Goal: Task Accomplishment & Management: Manage account settings

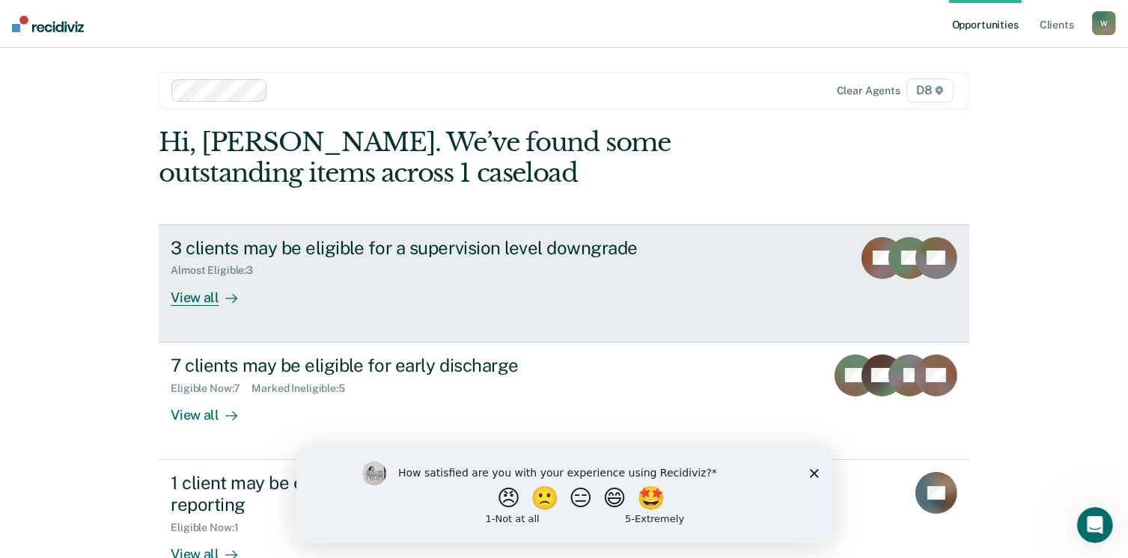
click at [192, 301] on div "View all" at bounding box center [213, 291] width 84 height 29
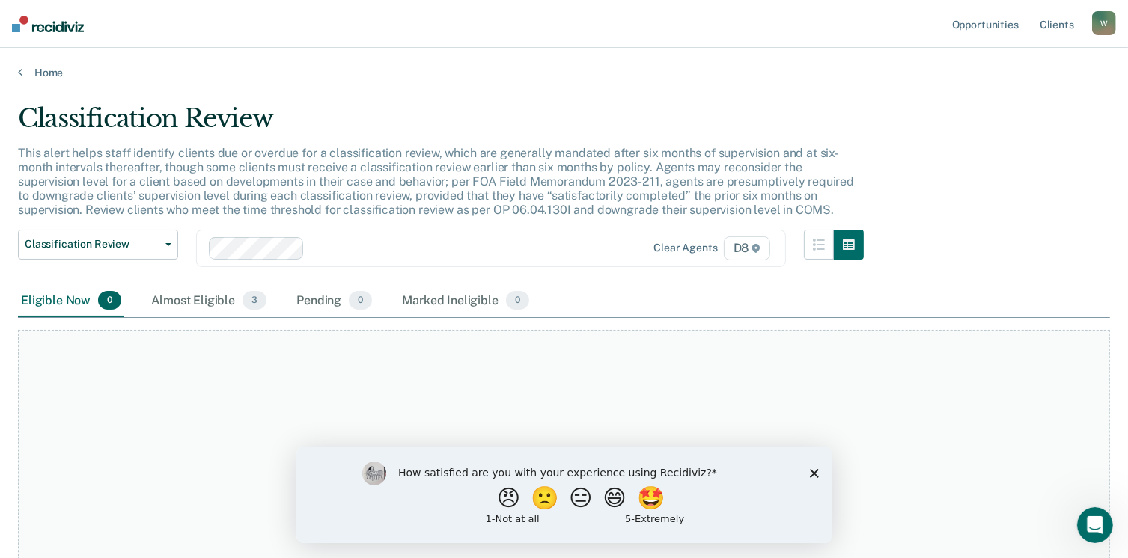
click at [816, 476] on polygon "Close survey" at bounding box center [813, 472] width 9 height 9
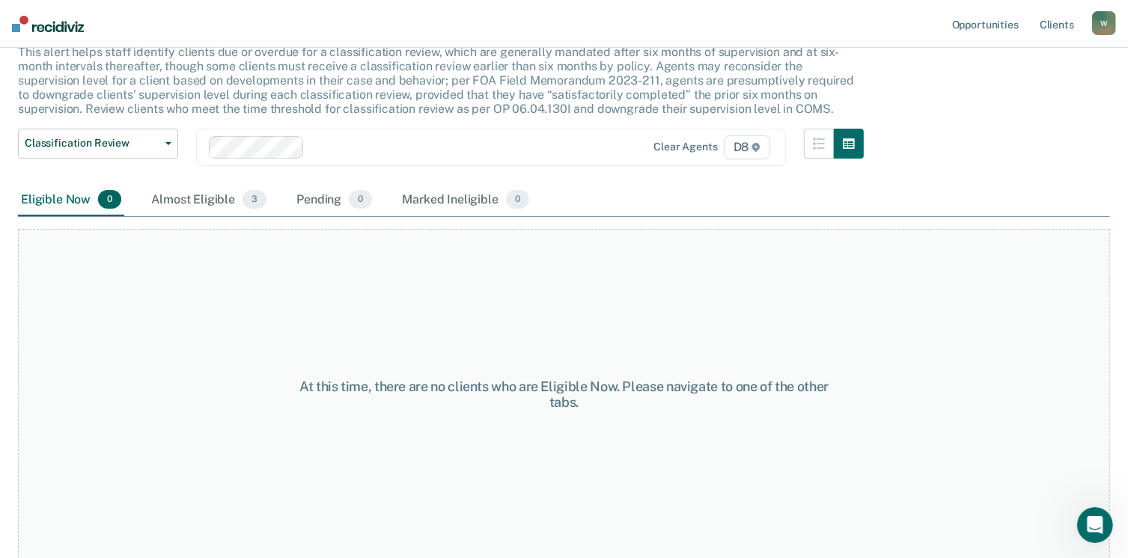
click at [214, 201] on div "Almost Eligible 3" at bounding box center [208, 200] width 121 height 33
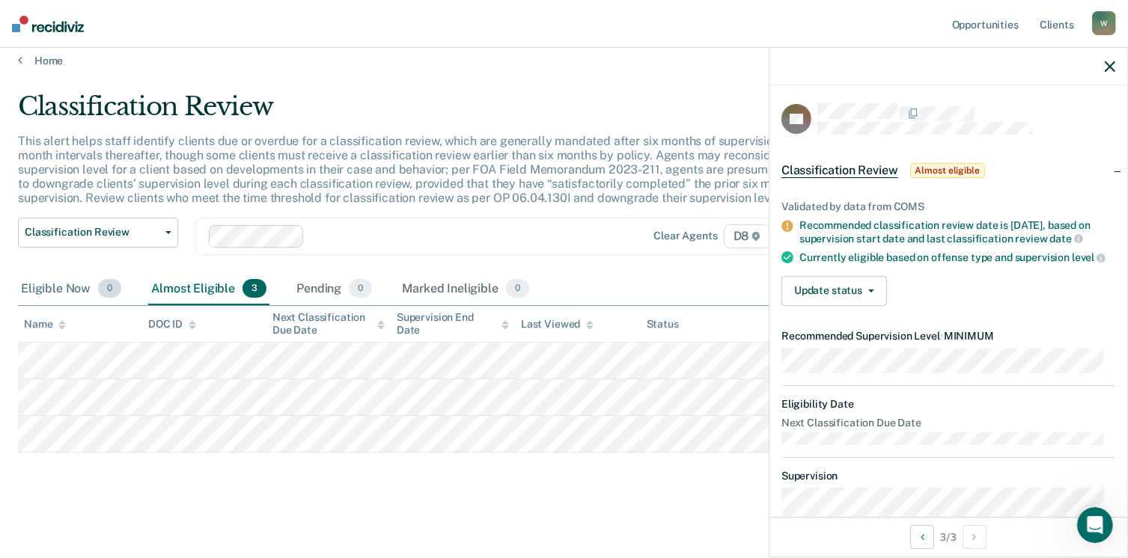
click at [52, 283] on div "Eligible Now 0" at bounding box center [71, 289] width 106 height 33
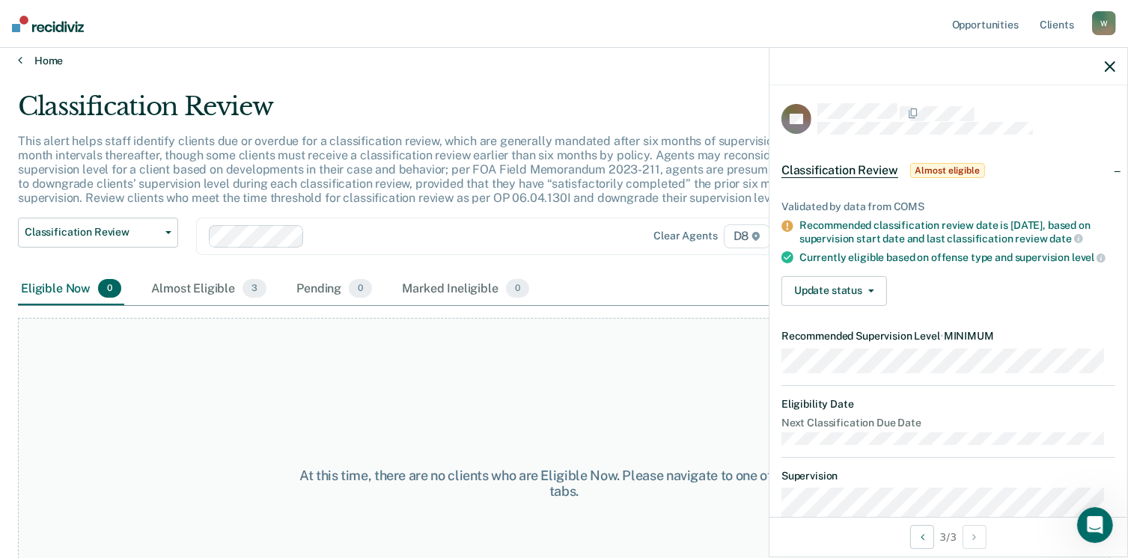
click at [27, 57] on link "Home" at bounding box center [564, 60] width 1092 height 13
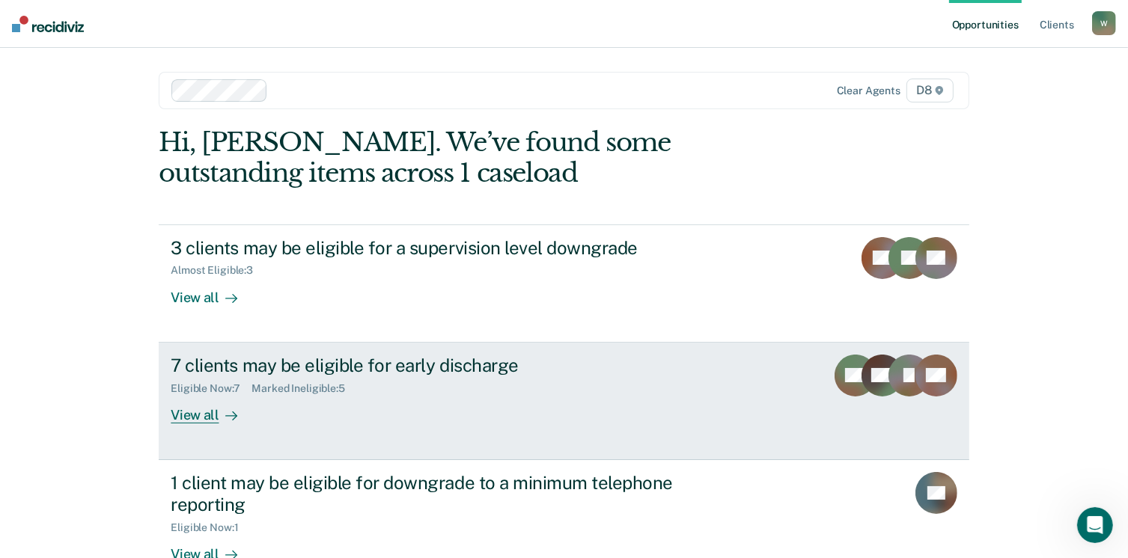
click at [198, 414] on div "View all" at bounding box center [213, 408] width 84 height 29
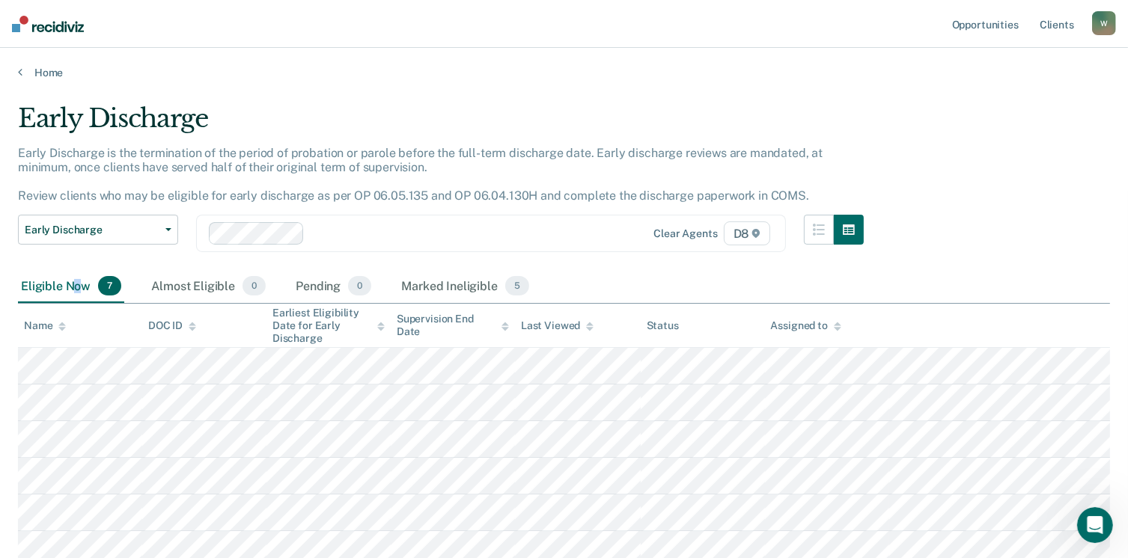
click at [76, 288] on div "Eligible Now 7" at bounding box center [71, 286] width 106 height 33
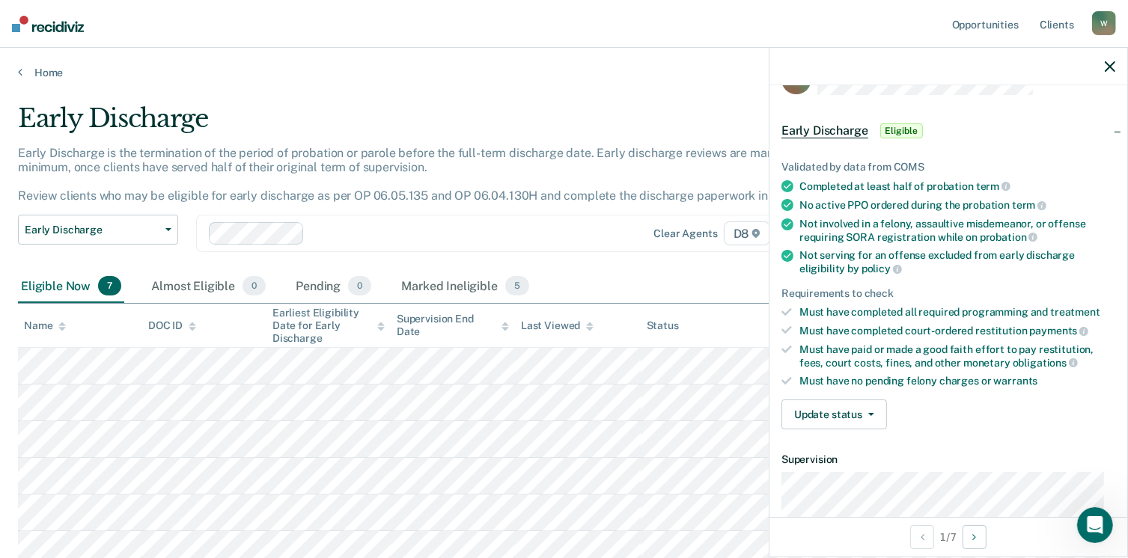
scroll to position [75, 0]
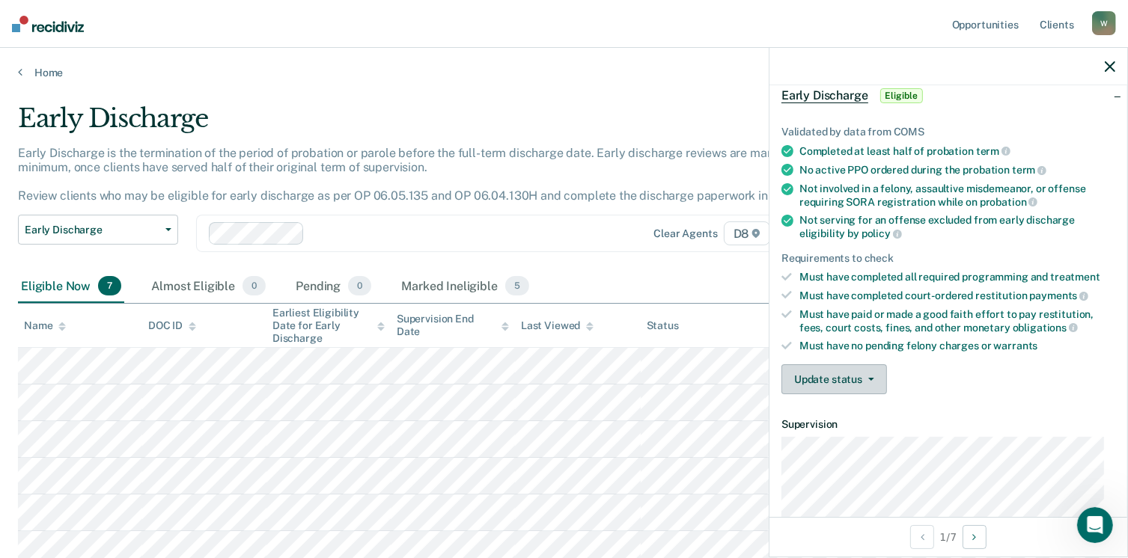
click at [851, 382] on button "Update status" at bounding box center [834, 379] width 106 height 30
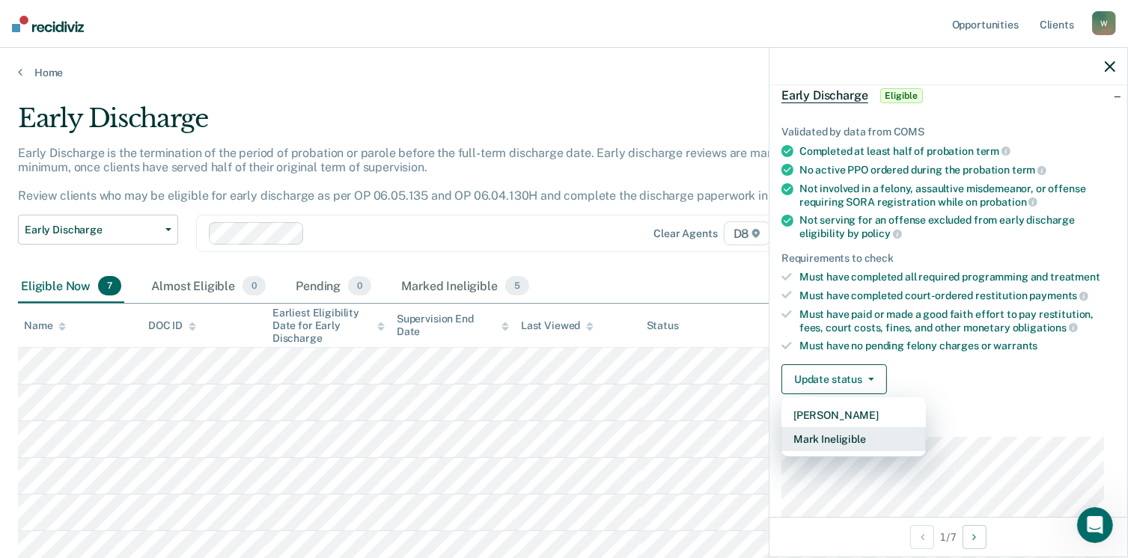
click at [834, 434] on button "Mark Ineligible" at bounding box center [853, 439] width 144 height 24
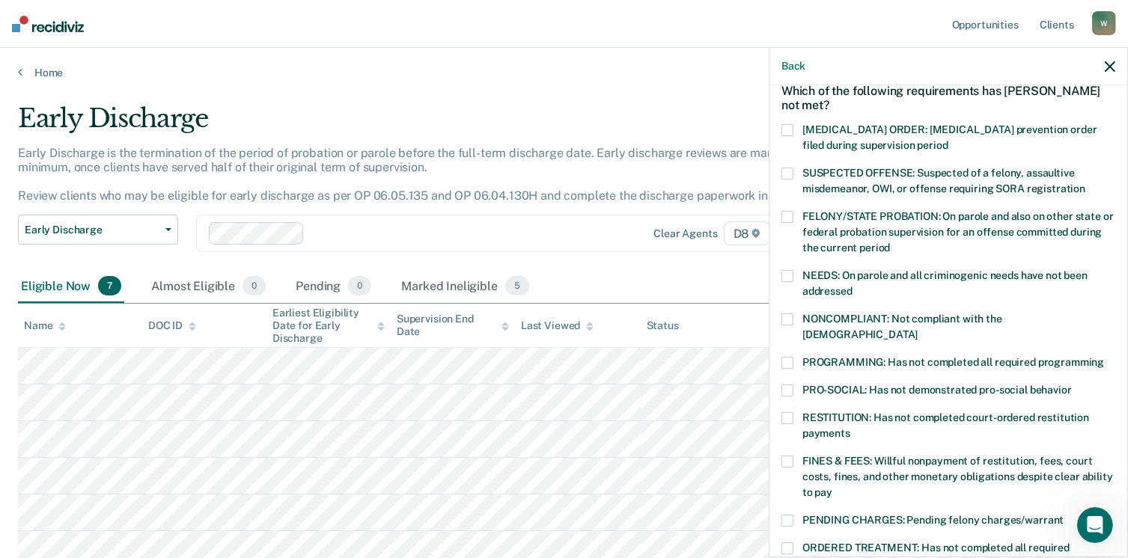
click at [781, 357] on div "PROGRAMMING: Has not completed all required programming" at bounding box center [948, 371] width 334 height 28
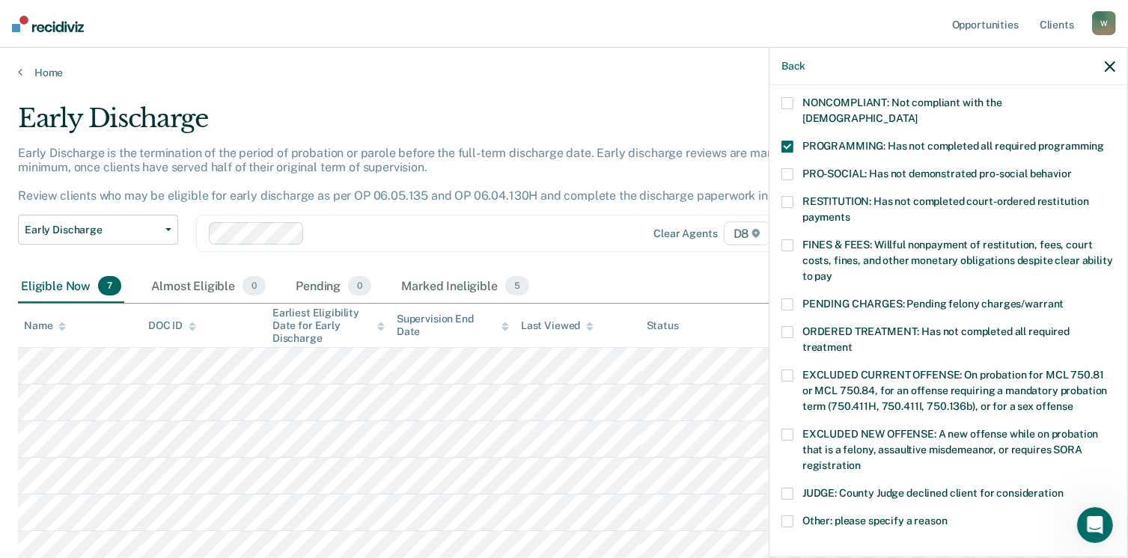
scroll to position [449, 0]
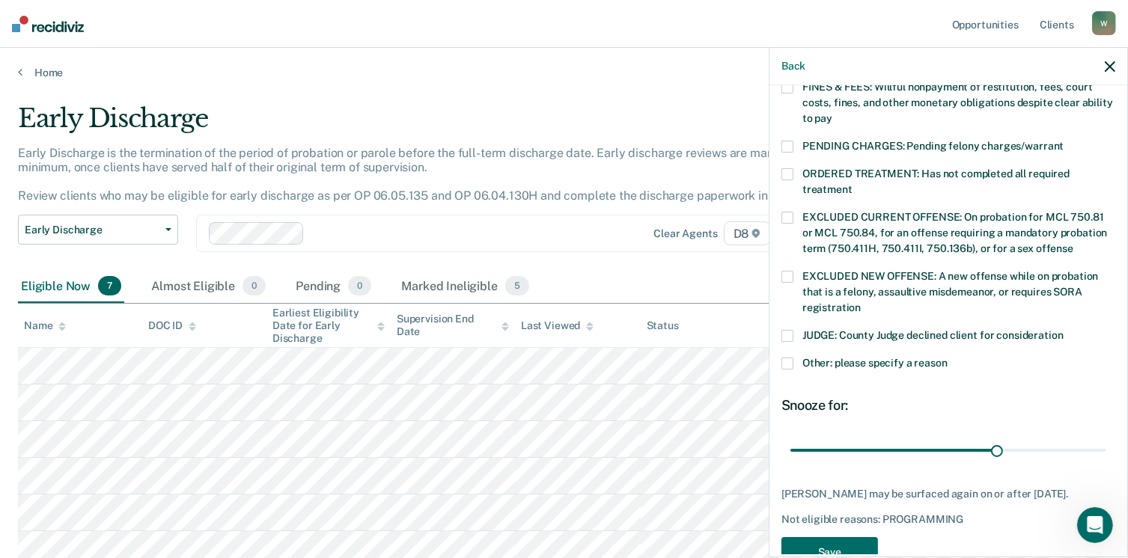
click at [795, 358] on label "Other: please specify a reason" at bounding box center [948, 366] width 334 height 16
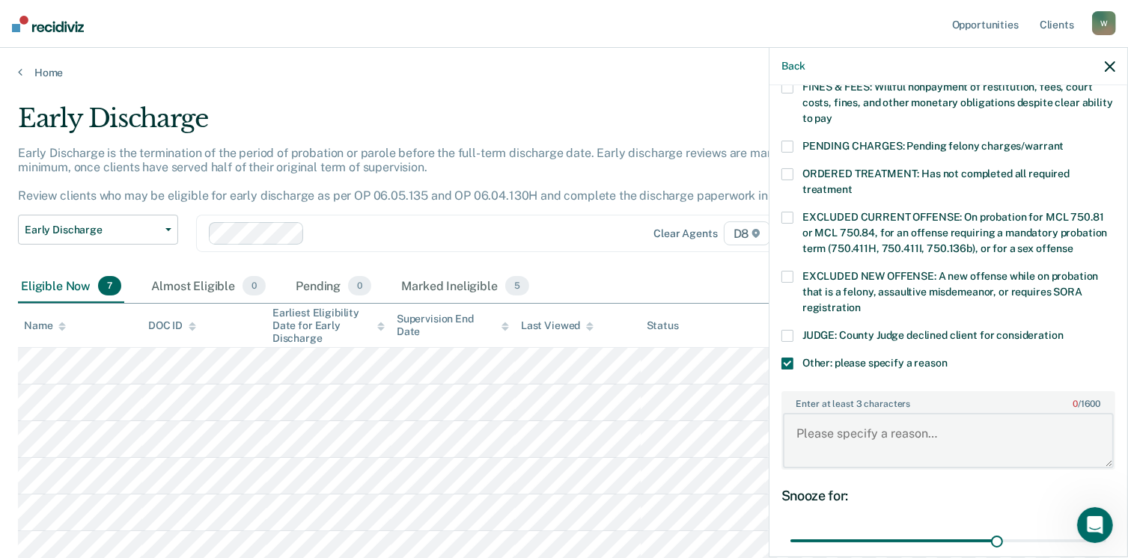
click at [819, 418] on textarea "Enter at least 3 characters 0 / 1600" at bounding box center [948, 440] width 331 height 55
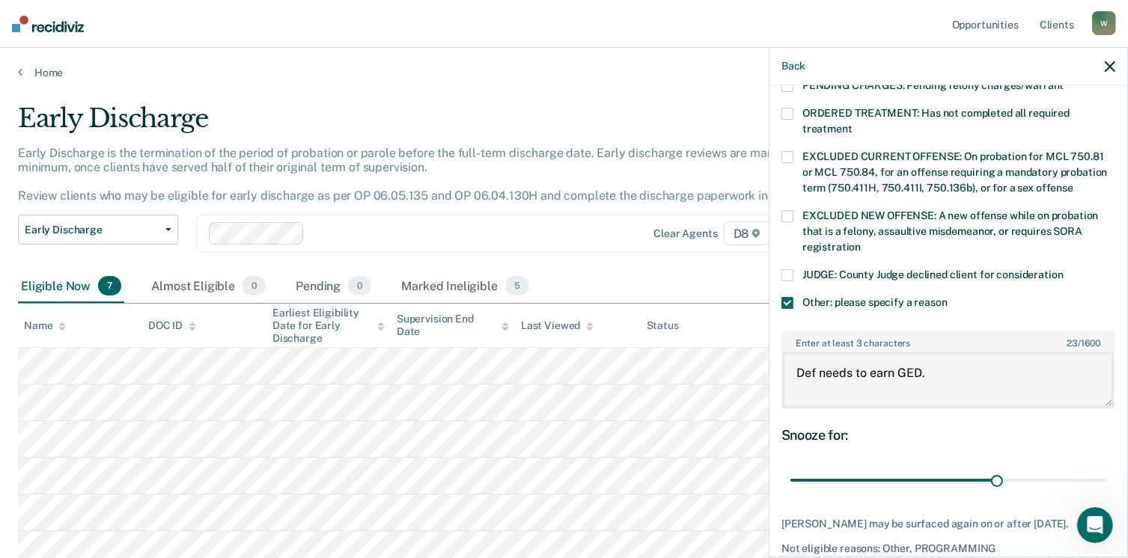
scroll to position [573, 0]
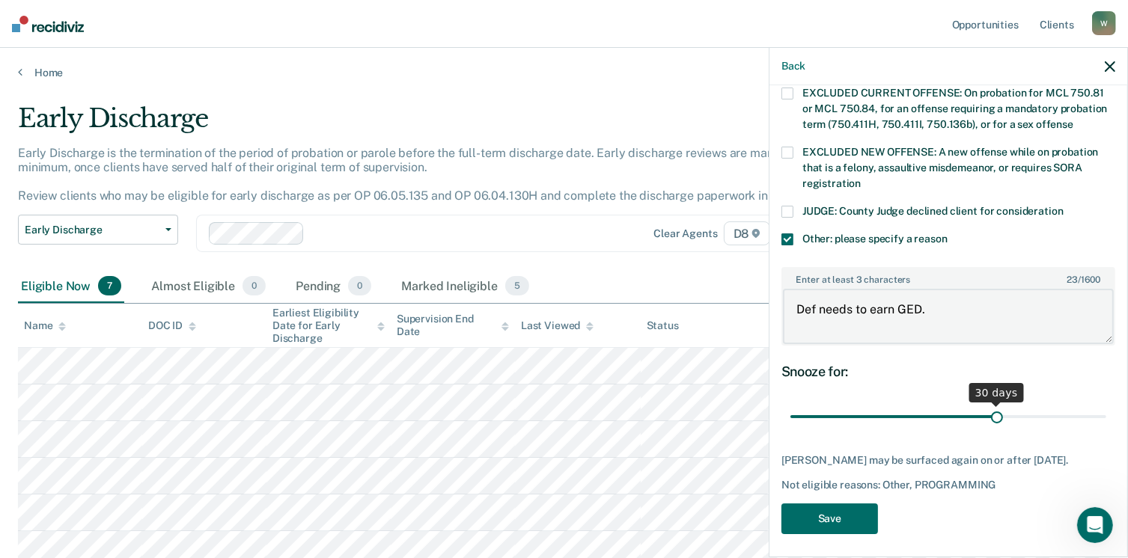
type textarea "Def needs to earn GED."
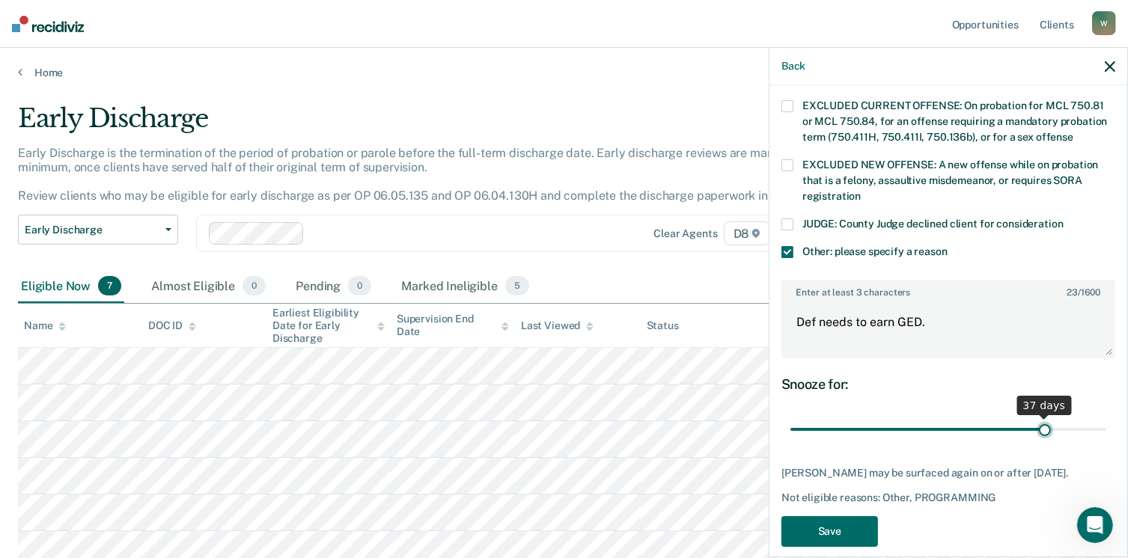
drag, startPoint x: 985, startPoint y: 399, endPoint x: 1035, endPoint y: 396, distance: 49.5
type input "37"
click at [1035, 417] on input "range" at bounding box center [948, 430] width 316 height 26
click at [843, 516] on button "Save" at bounding box center [829, 531] width 97 height 31
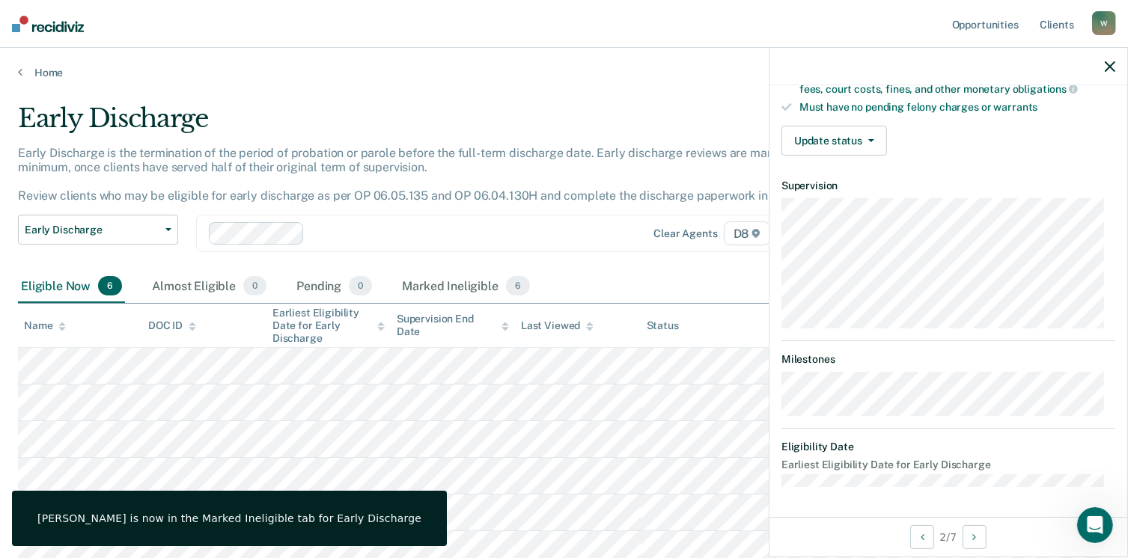
scroll to position [276, 0]
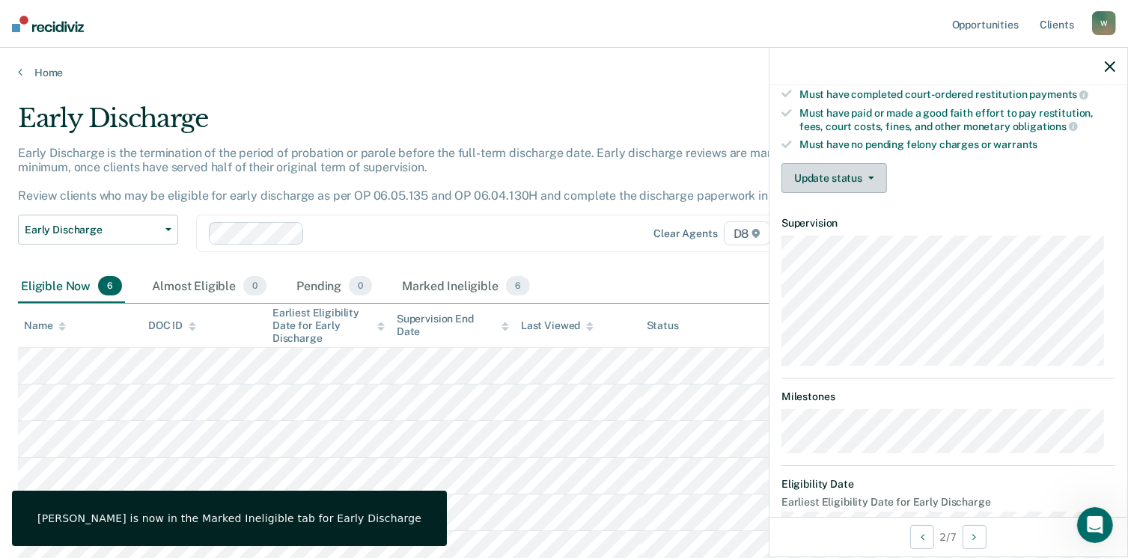
click at [822, 165] on button "Update status" at bounding box center [834, 178] width 106 height 30
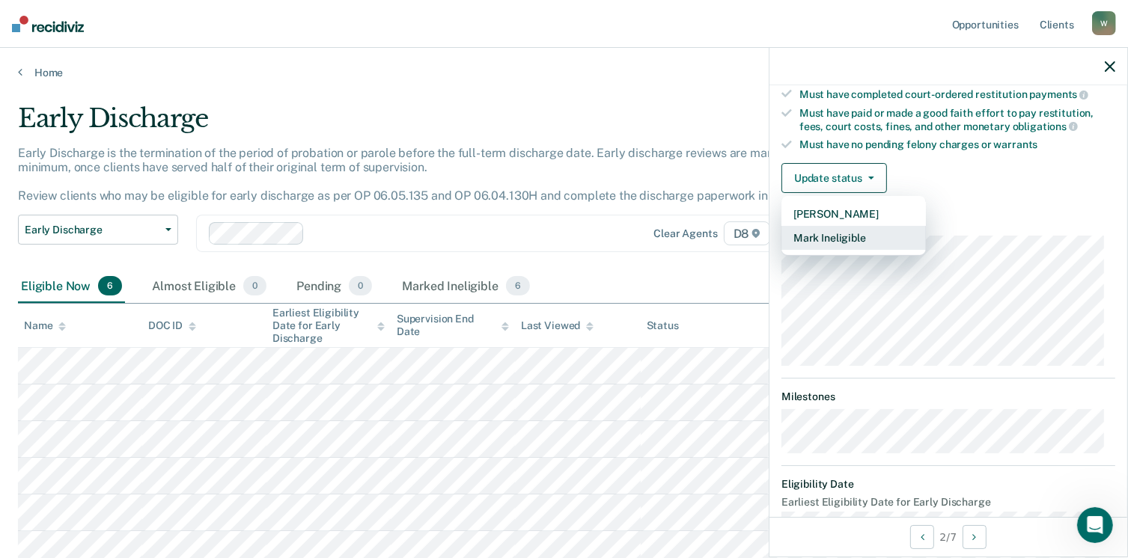
click at [884, 233] on button "Mark Ineligible" at bounding box center [853, 238] width 144 height 24
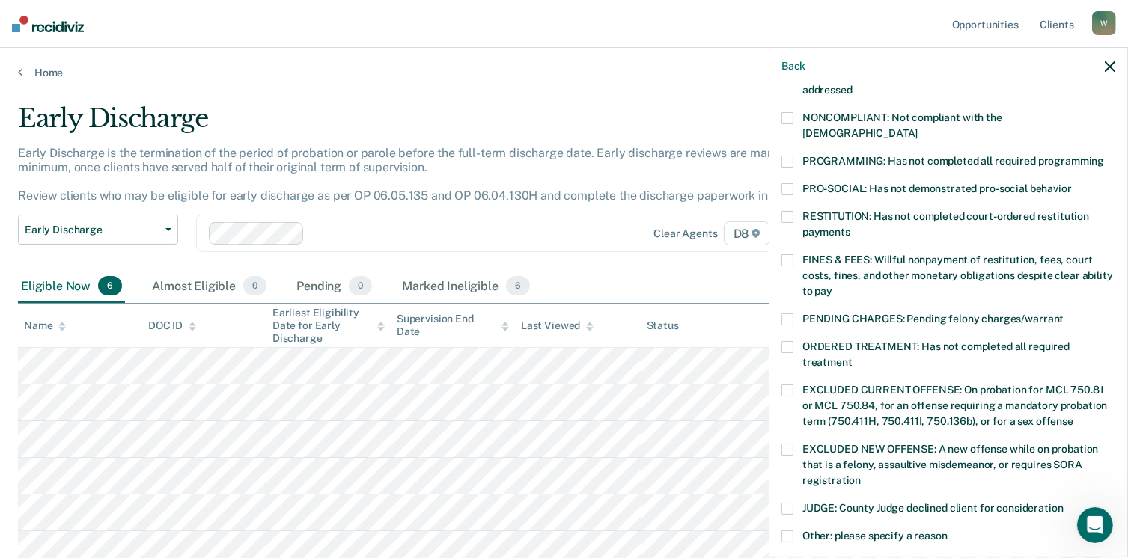
scroll to position [351, 0]
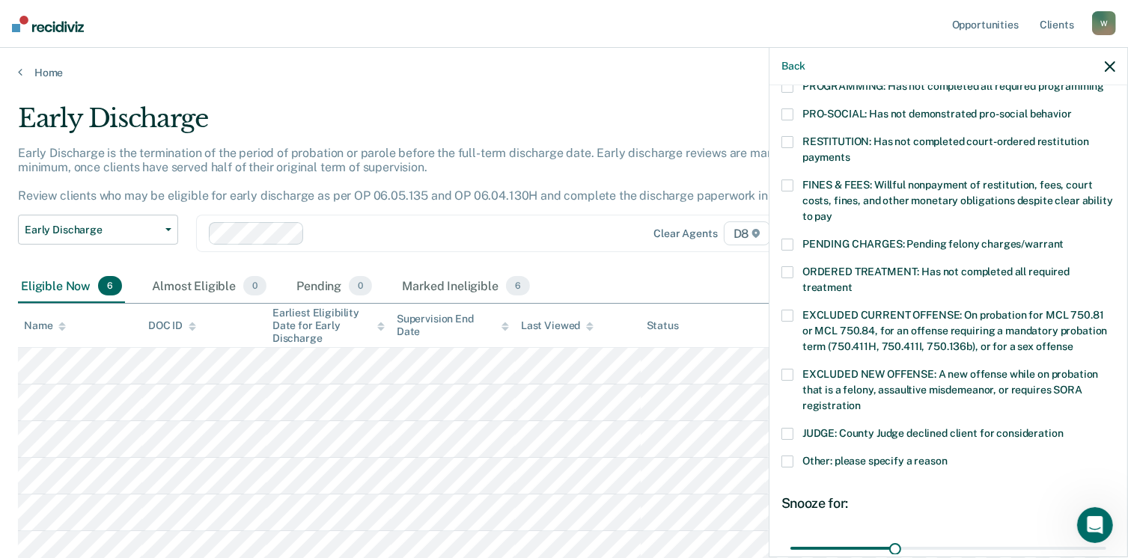
click at [791, 456] on span at bounding box center [787, 462] width 12 height 12
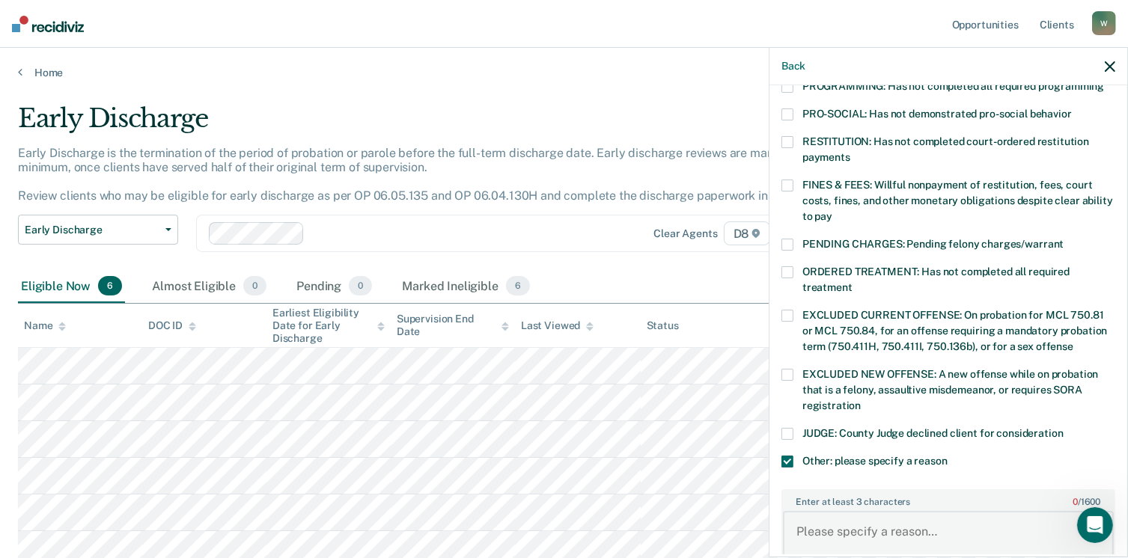
click at [829, 513] on textarea "Enter at least 3 characters 0 / 1600" at bounding box center [948, 538] width 331 height 55
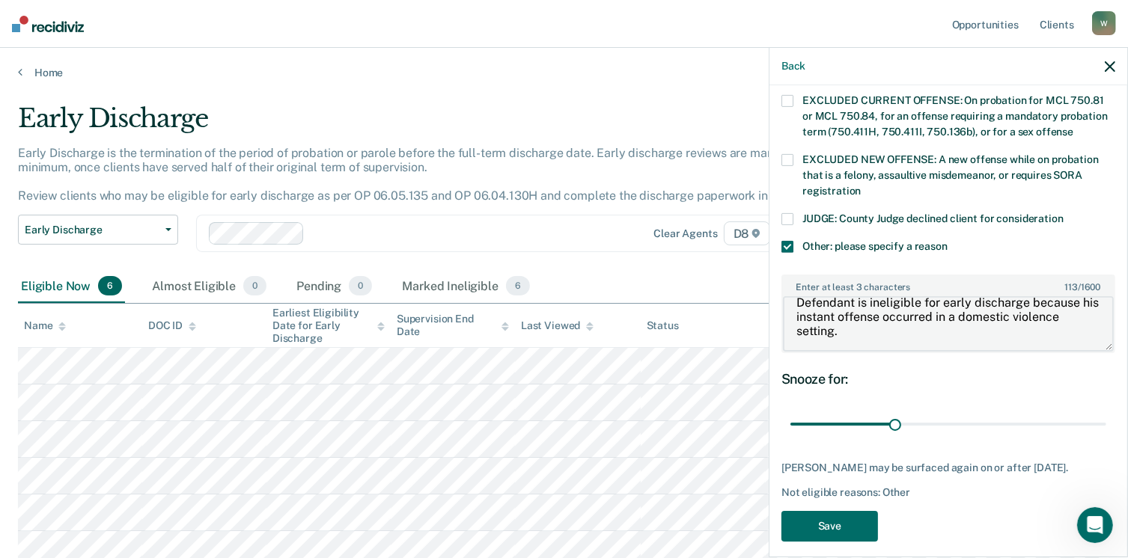
scroll to position [573, 0]
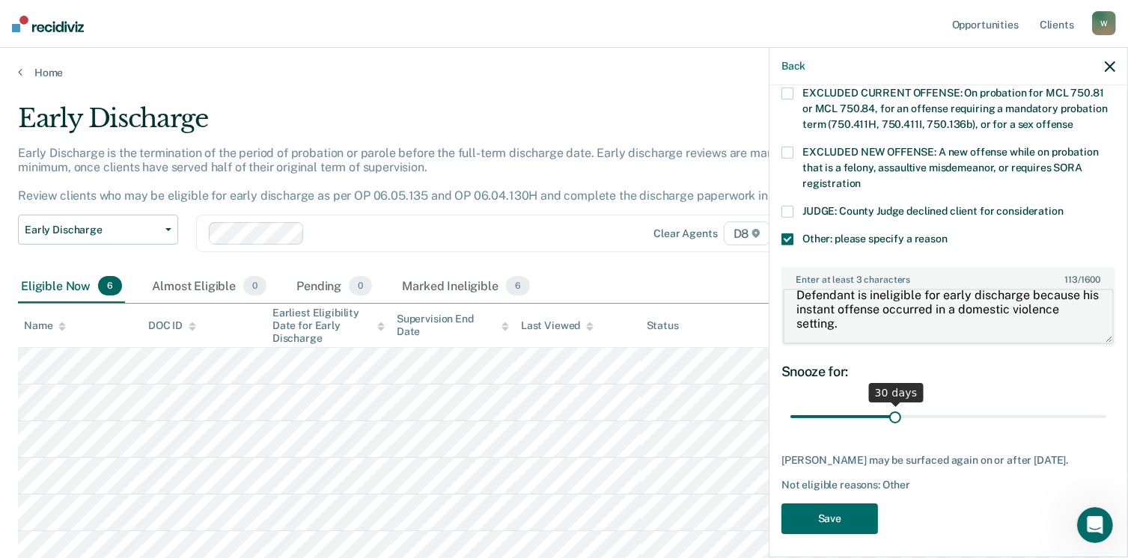
type textarea "Defendant is ineligible for early discharge because his instant offense occurre…"
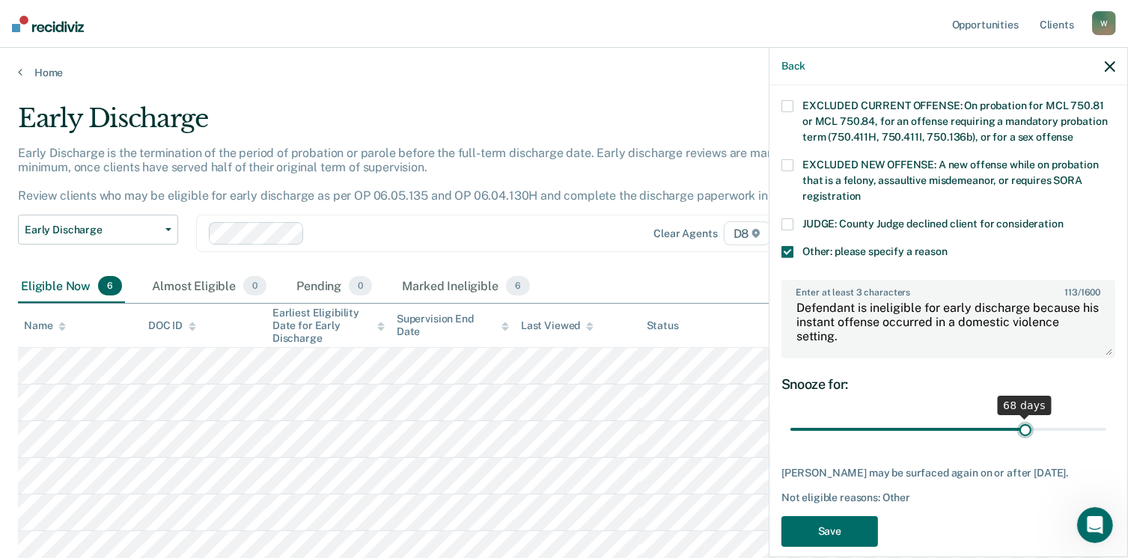
drag, startPoint x: 892, startPoint y: 399, endPoint x: 1015, endPoint y: 399, distance: 122.7
type input "68"
click at [1015, 417] on input "range" at bounding box center [948, 430] width 316 height 26
click at [817, 516] on button "Save" at bounding box center [829, 531] width 97 height 31
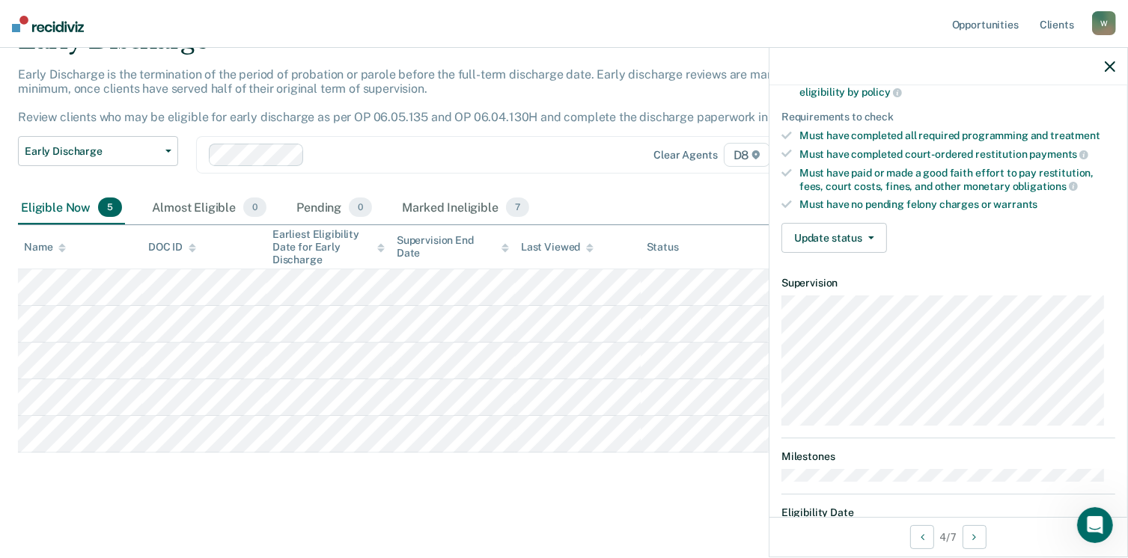
scroll to position [126, 0]
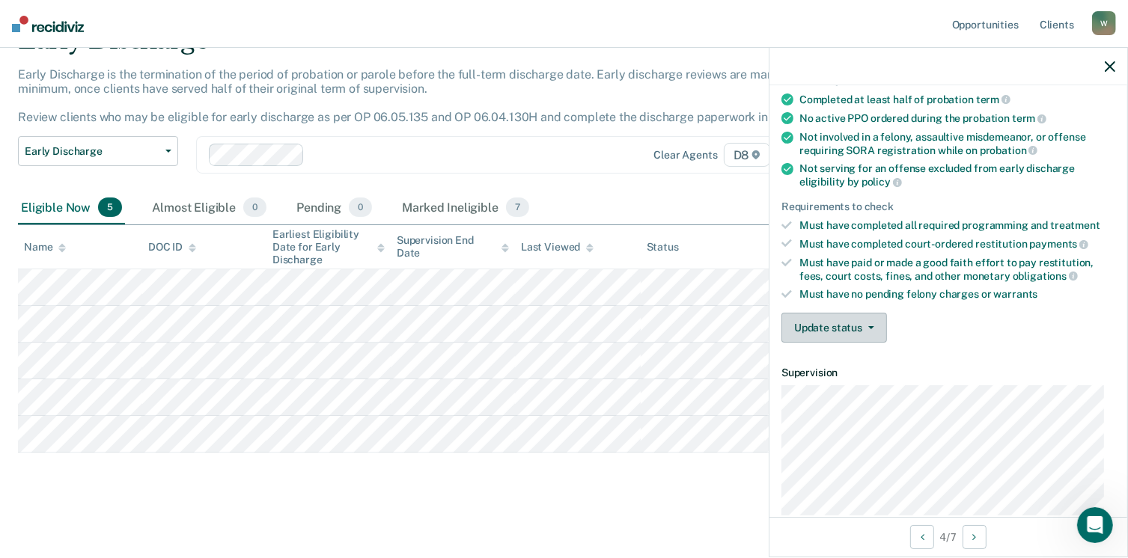
click at [837, 325] on button "Update status" at bounding box center [834, 328] width 106 height 30
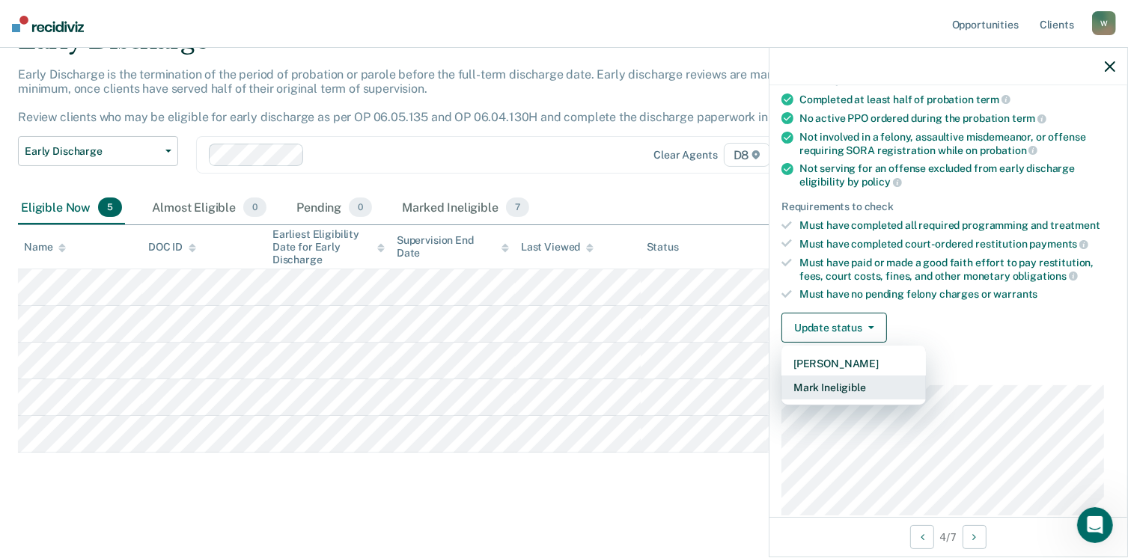
click at [834, 385] on button "Mark Ineligible" at bounding box center [853, 388] width 144 height 24
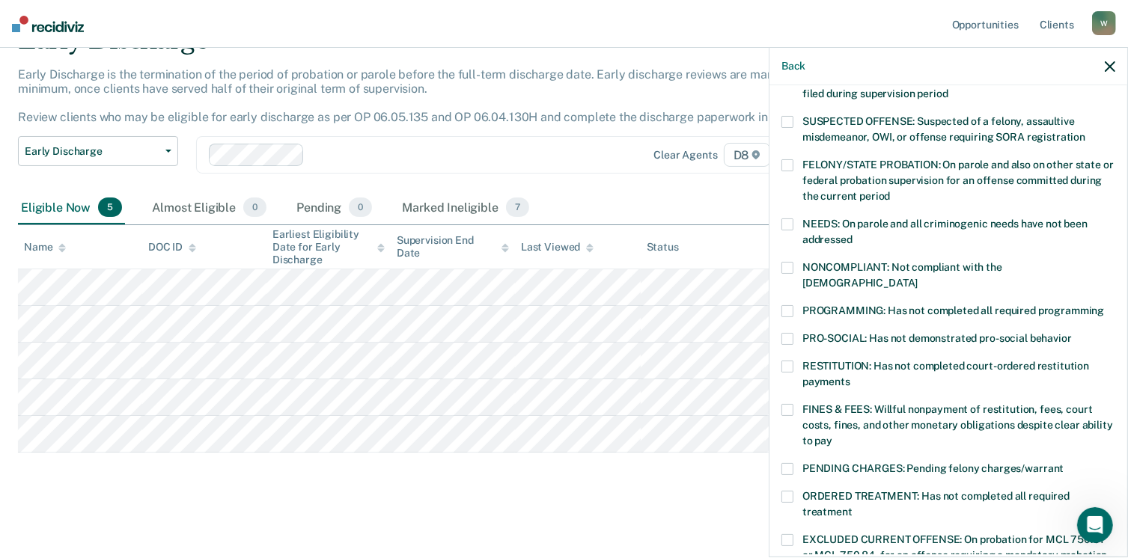
click at [793, 305] on label "PROGRAMMING: Has not completed all required programming" at bounding box center [948, 313] width 334 height 16
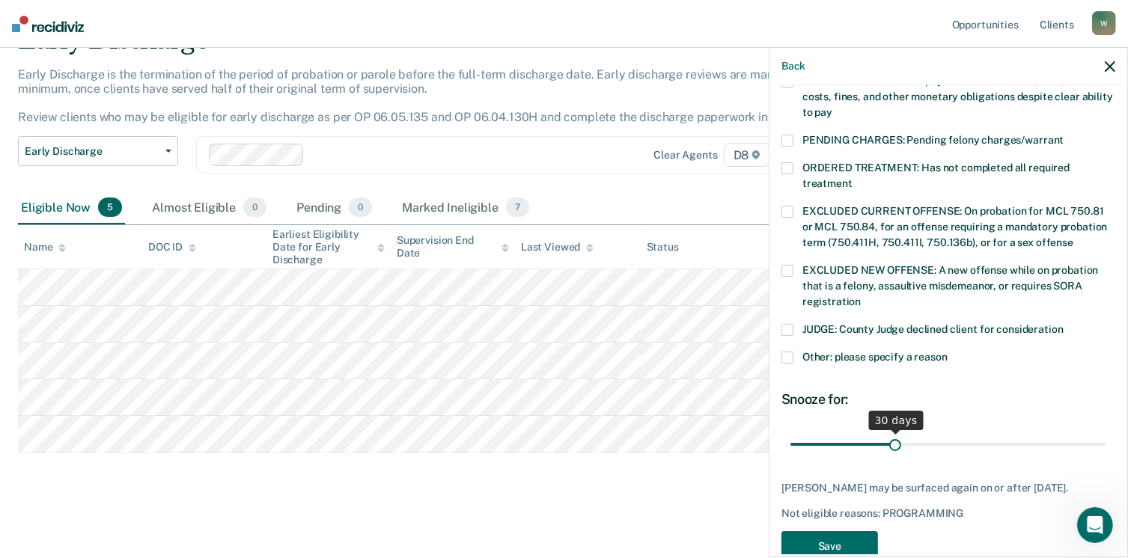
scroll to position [471, 0]
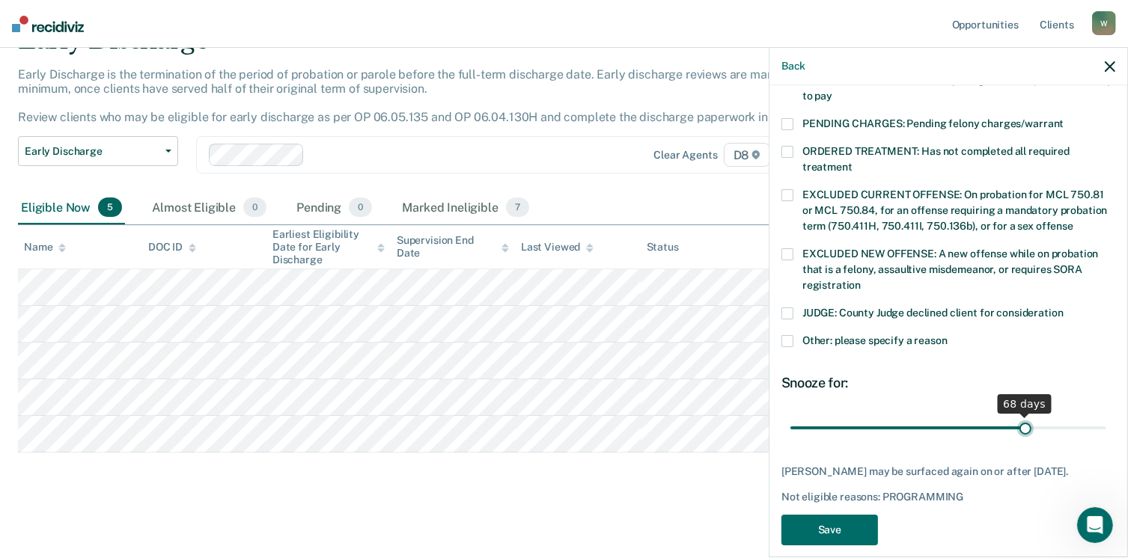
drag, startPoint x: 892, startPoint y: 409, endPoint x: 1015, endPoint y: 413, distance: 122.8
type input "68"
click at [1015, 415] on input "range" at bounding box center [948, 428] width 316 height 26
click at [792, 335] on span at bounding box center [787, 341] width 12 height 12
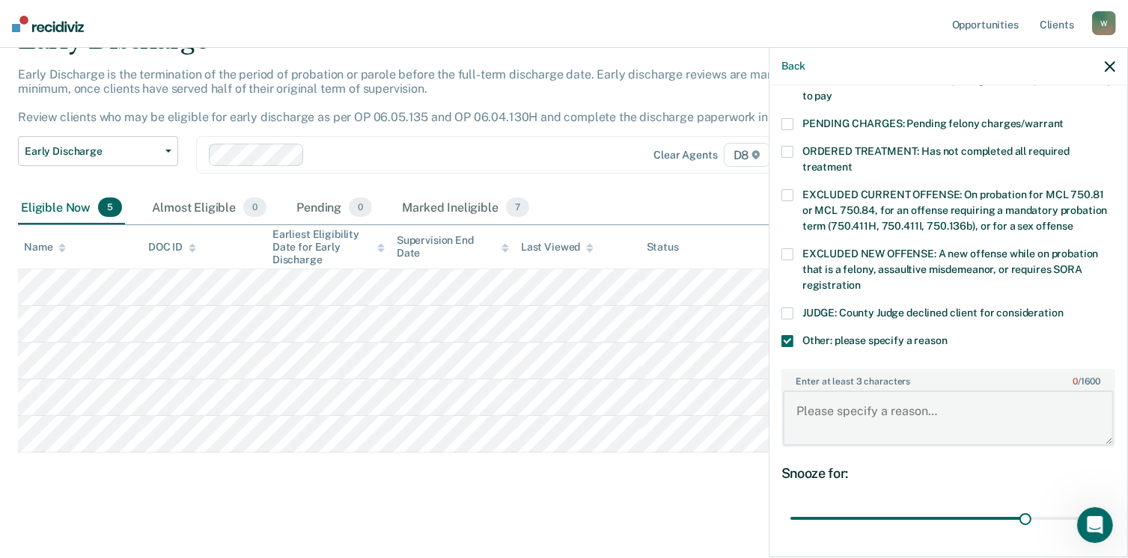
click at [826, 406] on textarea "Enter at least 3 characters 0 / 1600" at bounding box center [948, 418] width 331 height 55
type textarea "d"
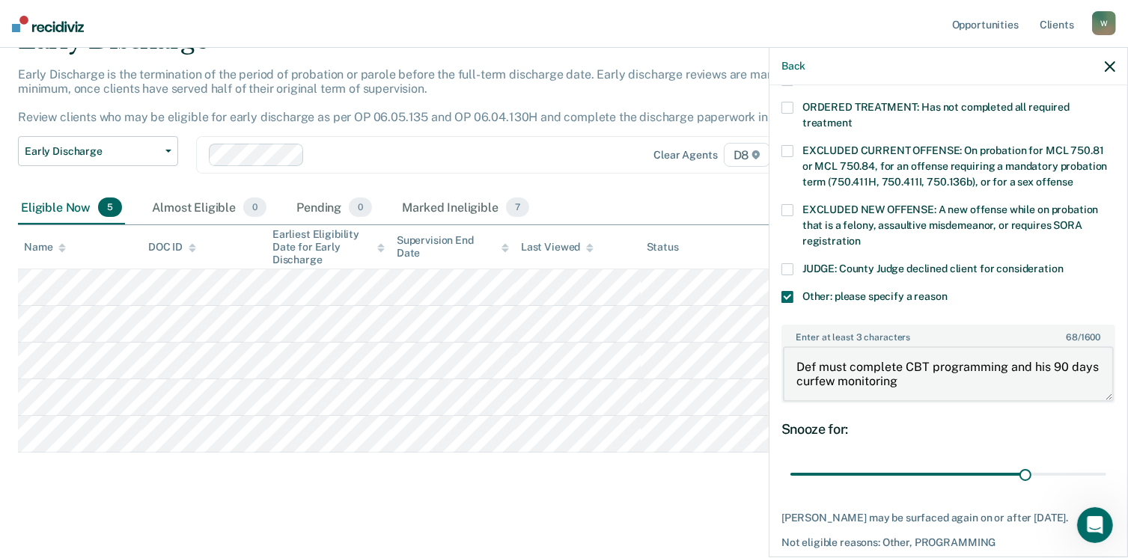
scroll to position [560, 0]
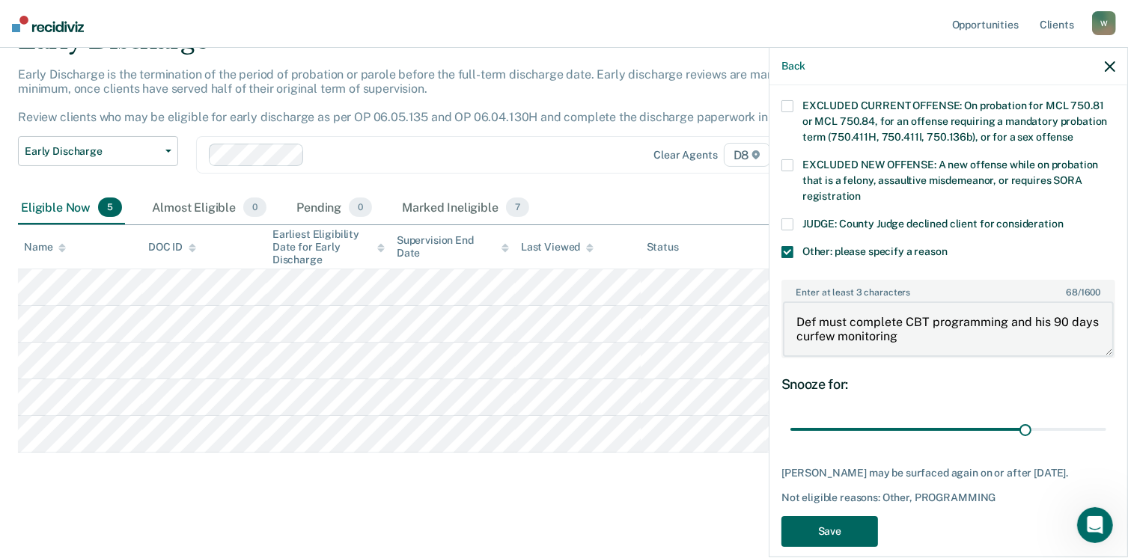
type textarea "Def must complete CBT programming and his 90 days curfew monitoring"
click at [810, 516] on button "Save" at bounding box center [829, 531] width 97 height 31
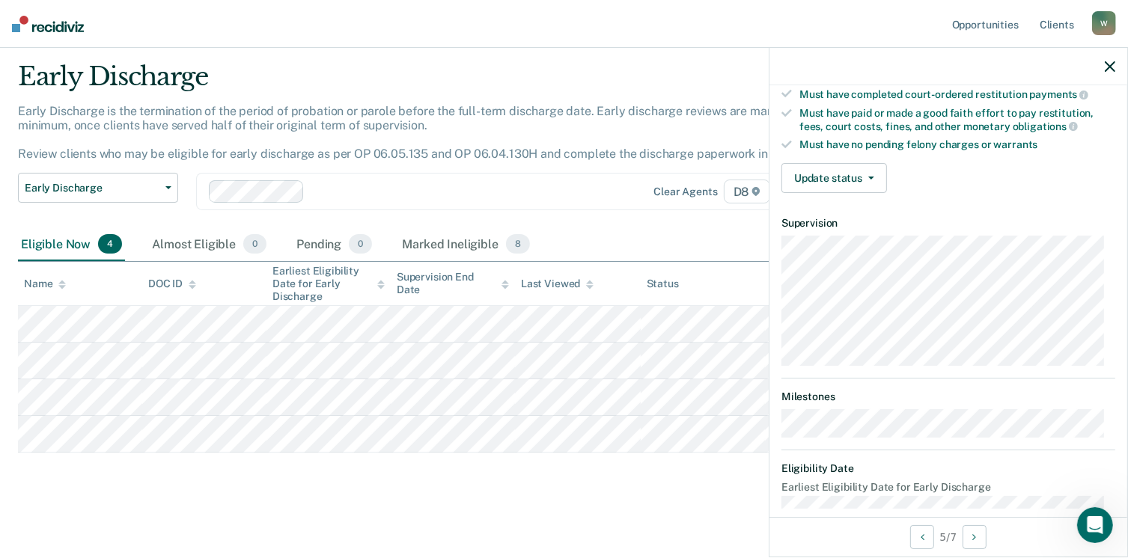
scroll to position [52, 0]
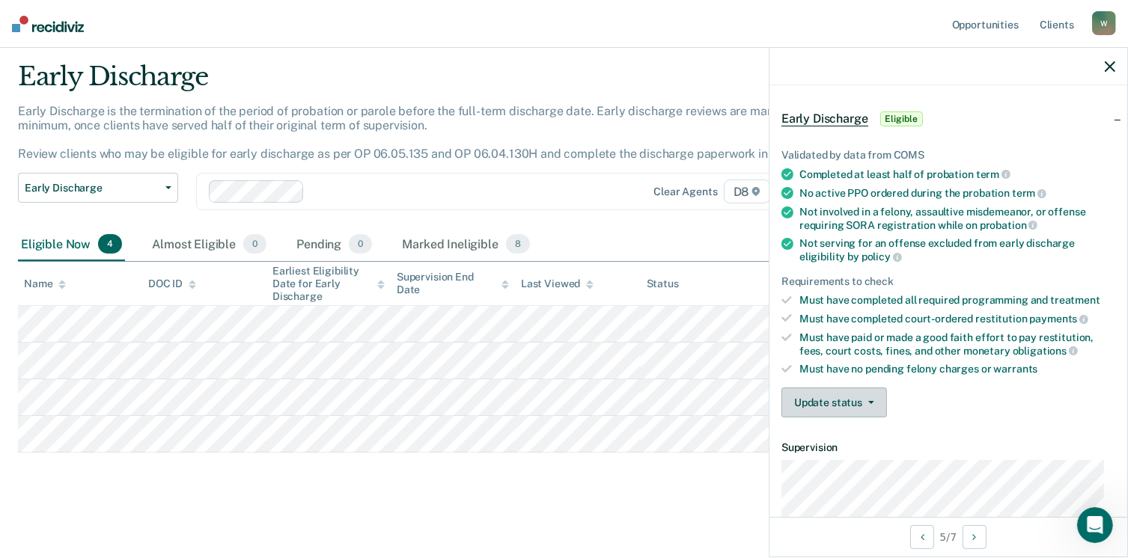
click at [869, 394] on button "Update status" at bounding box center [834, 403] width 106 height 30
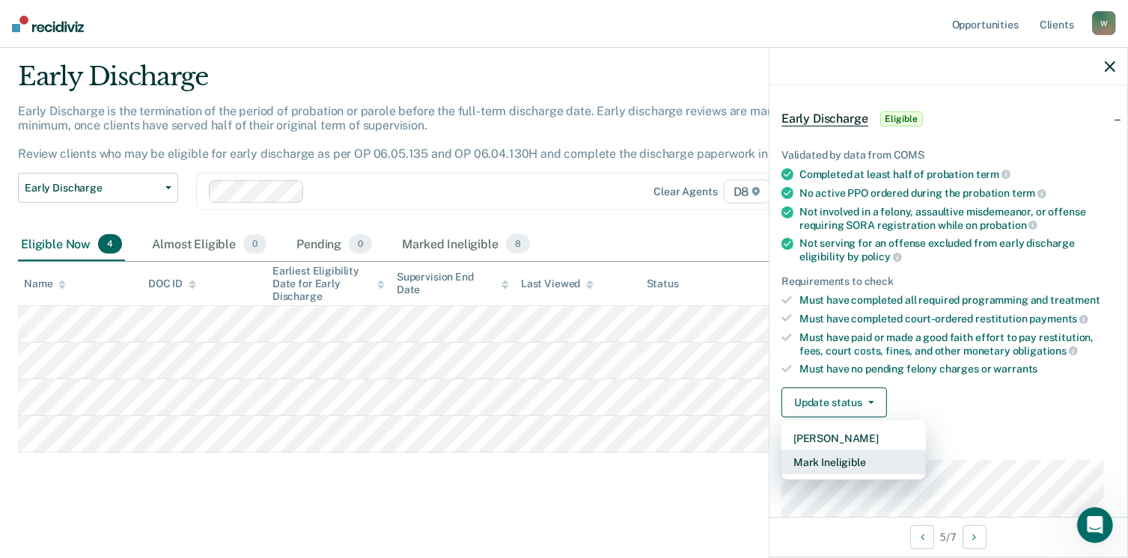
click at [832, 450] on button "Mark Ineligible" at bounding box center [853, 462] width 144 height 24
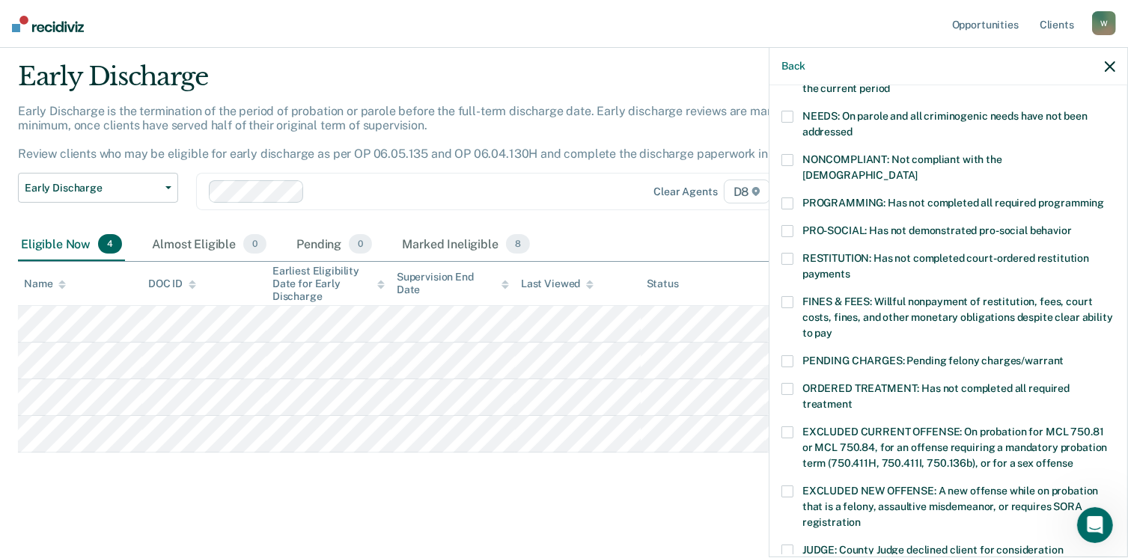
scroll to position [276, 0]
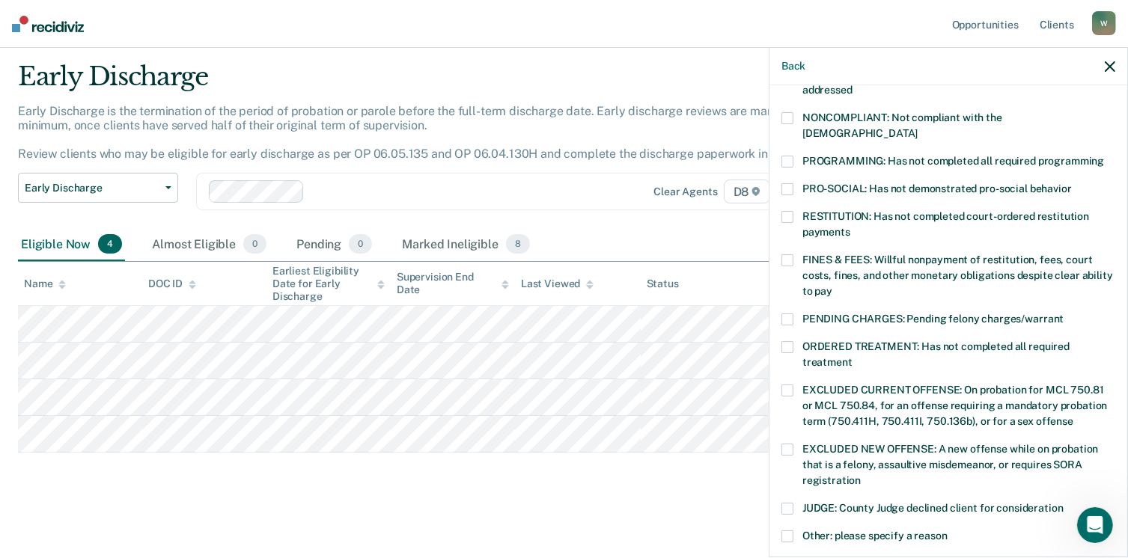
click at [787, 341] on span at bounding box center [787, 347] width 12 height 12
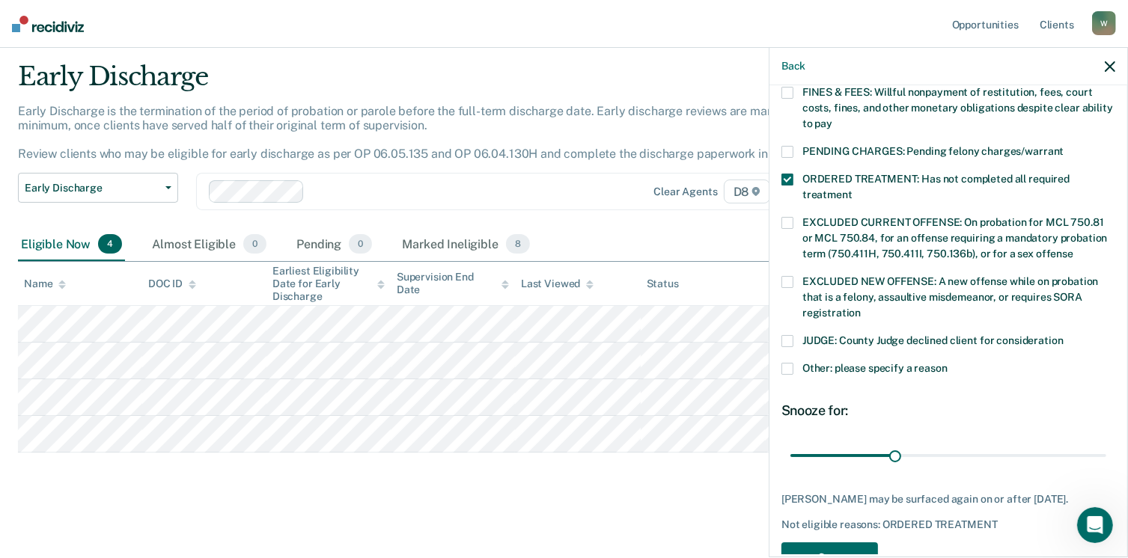
scroll to position [484, 0]
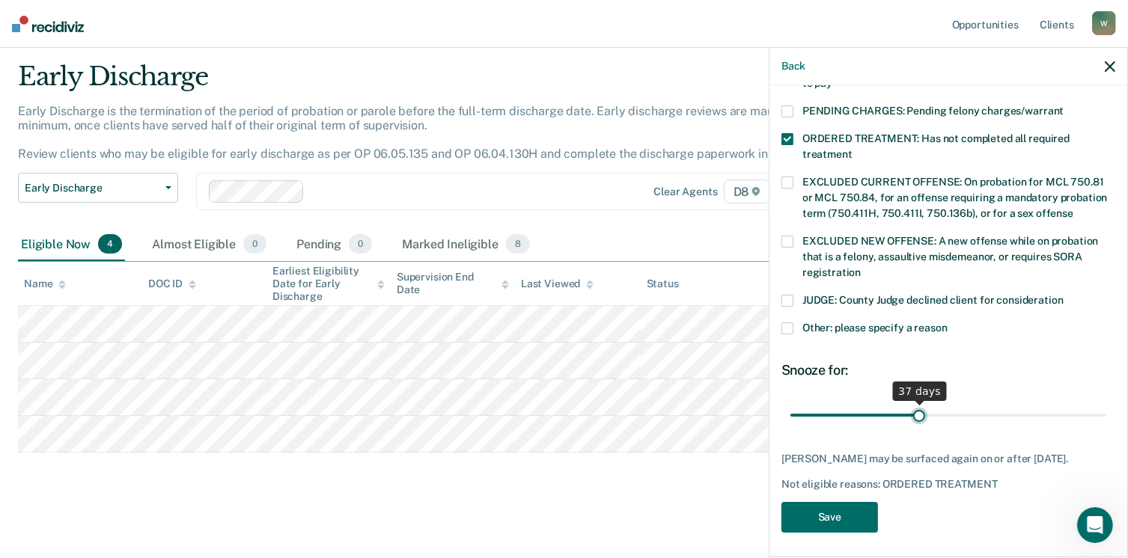
drag, startPoint x: 892, startPoint y: 398, endPoint x: 914, endPoint y: 396, distance: 22.6
type input "37"
click at [914, 403] on input "range" at bounding box center [948, 416] width 316 height 26
click at [795, 322] on label "Other: please specify a reason" at bounding box center [948, 330] width 334 height 16
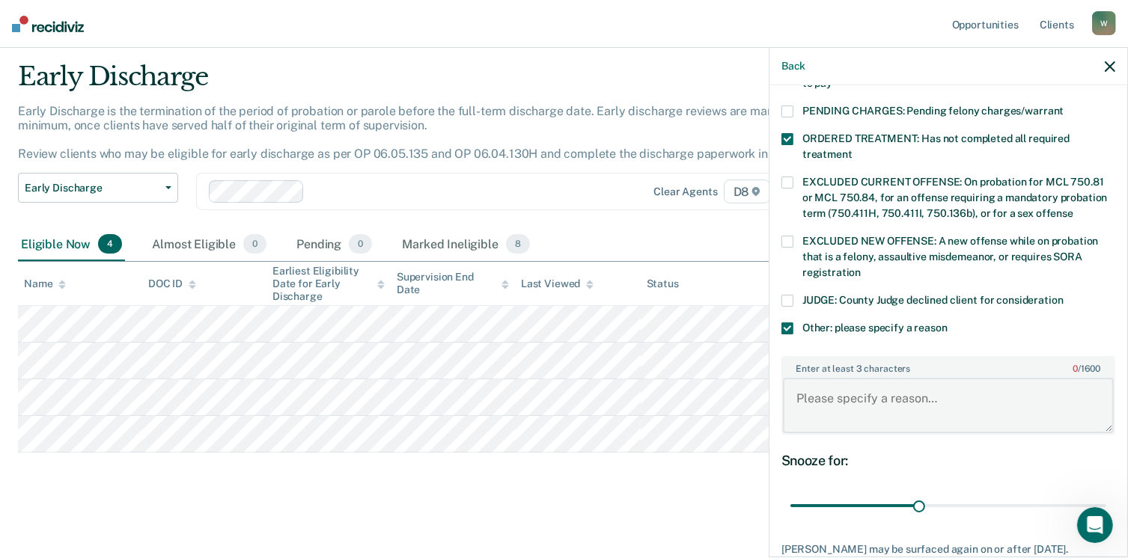
click at [812, 390] on textarea "Enter at least 3 characters 0 / 1600" at bounding box center [948, 405] width 331 height 55
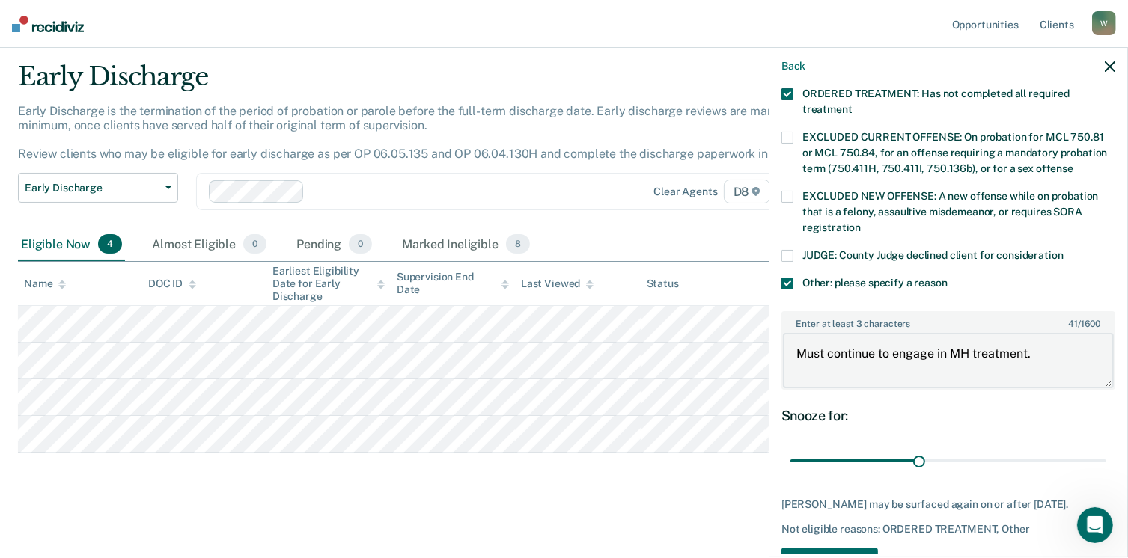
scroll to position [573, 0]
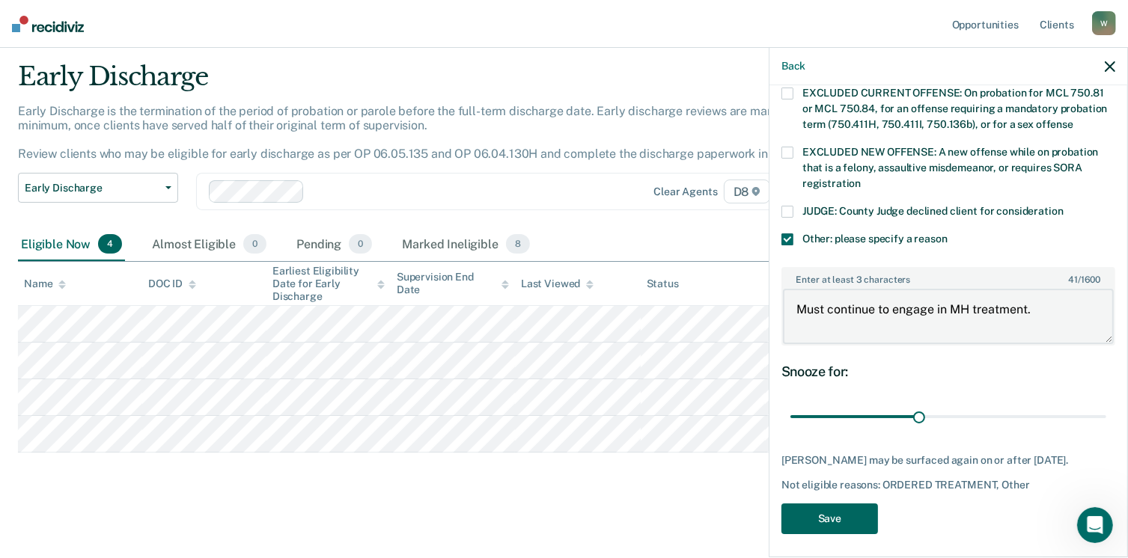
type textarea "Must continue to engage in MH treatment."
click at [837, 510] on button "Save" at bounding box center [829, 519] width 97 height 31
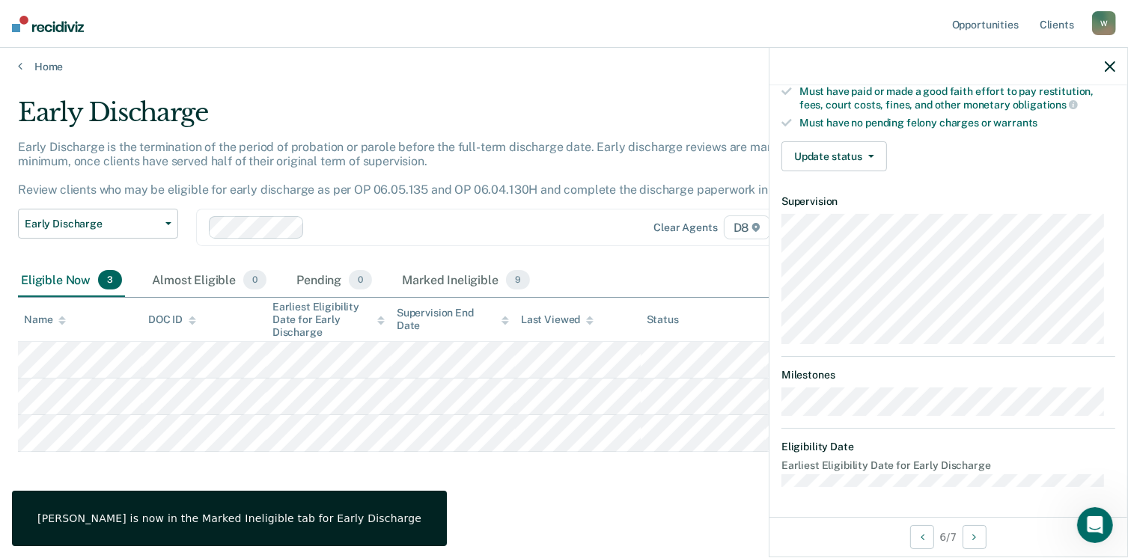
scroll to position [292, 0]
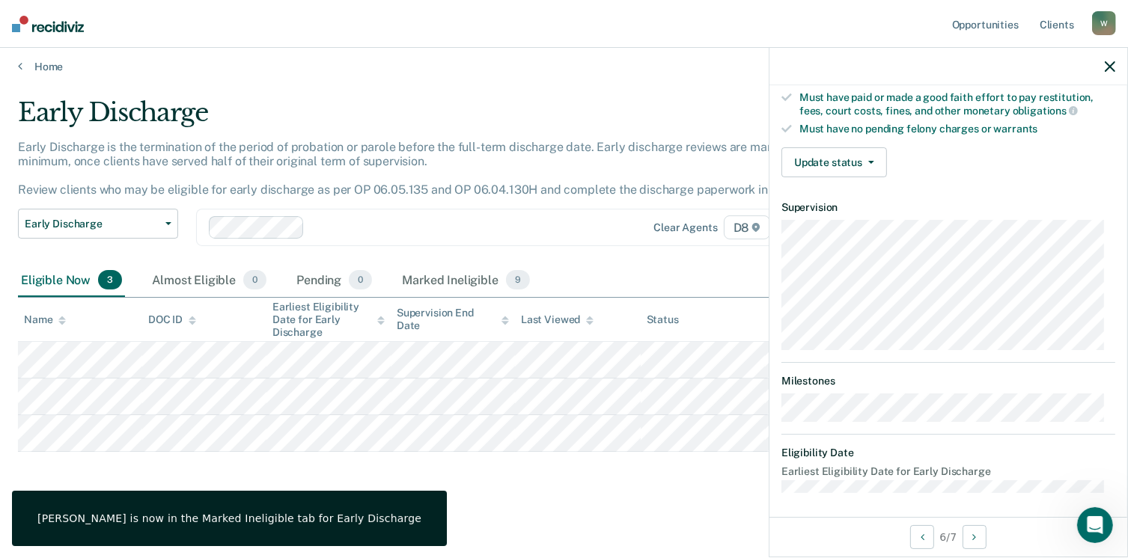
click at [831, 177] on div "Validated by data from COMS Completed at least half of probation term No active…" at bounding box center [948, 37] width 358 height 305
click at [829, 168] on button "Update status" at bounding box center [834, 162] width 106 height 30
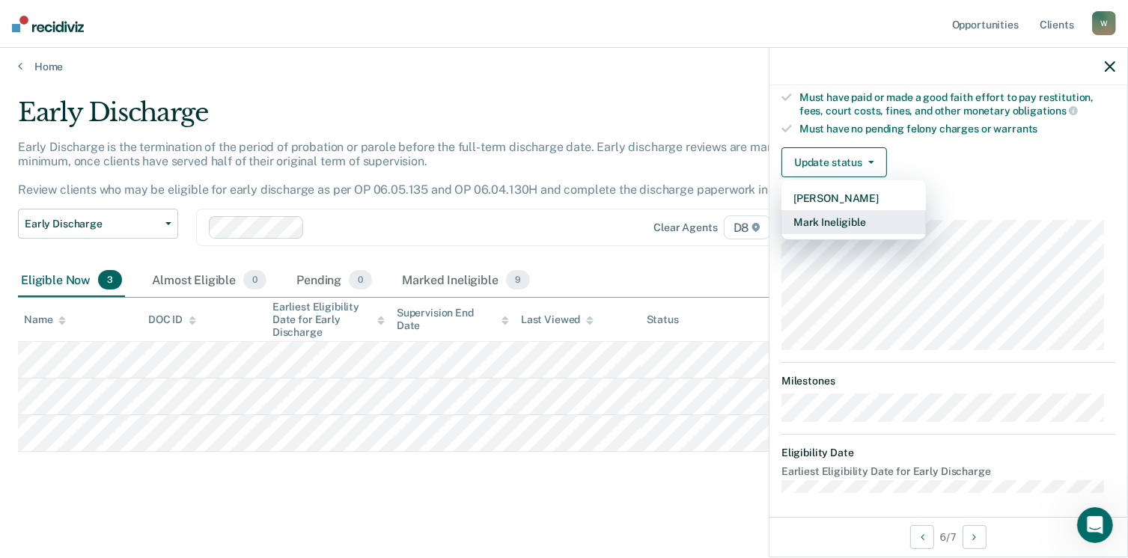
click at [825, 211] on button "Mark Ineligible" at bounding box center [853, 222] width 144 height 24
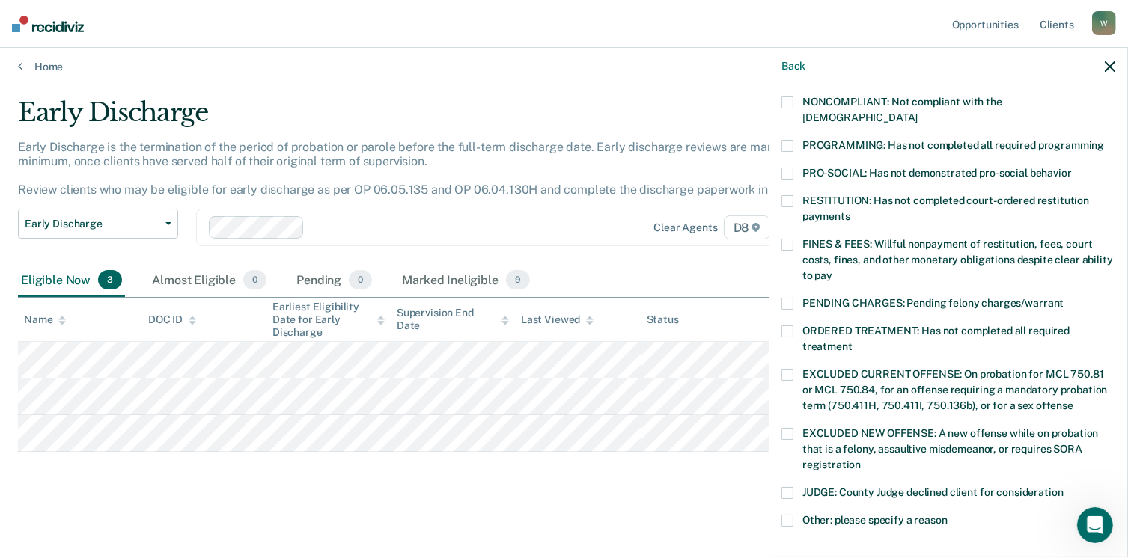
click at [786, 325] on span at bounding box center [787, 331] width 12 height 12
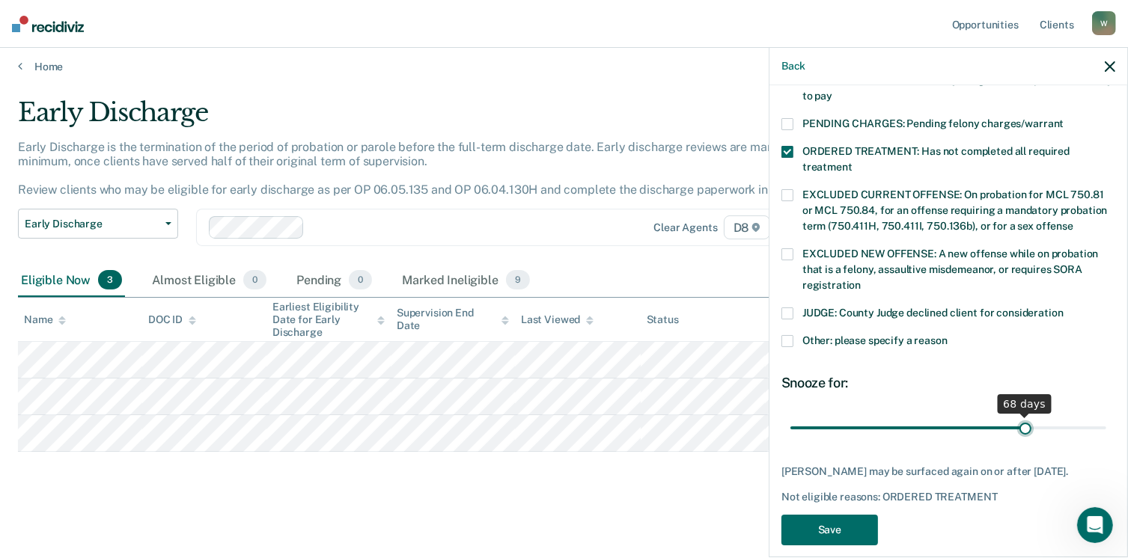
drag, startPoint x: 889, startPoint y: 411, endPoint x: 1017, endPoint y: 409, distance: 128.0
type input "68"
click at [1017, 415] on input "range" at bounding box center [948, 428] width 316 height 26
click at [790, 335] on span at bounding box center [787, 341] width 12 height 12
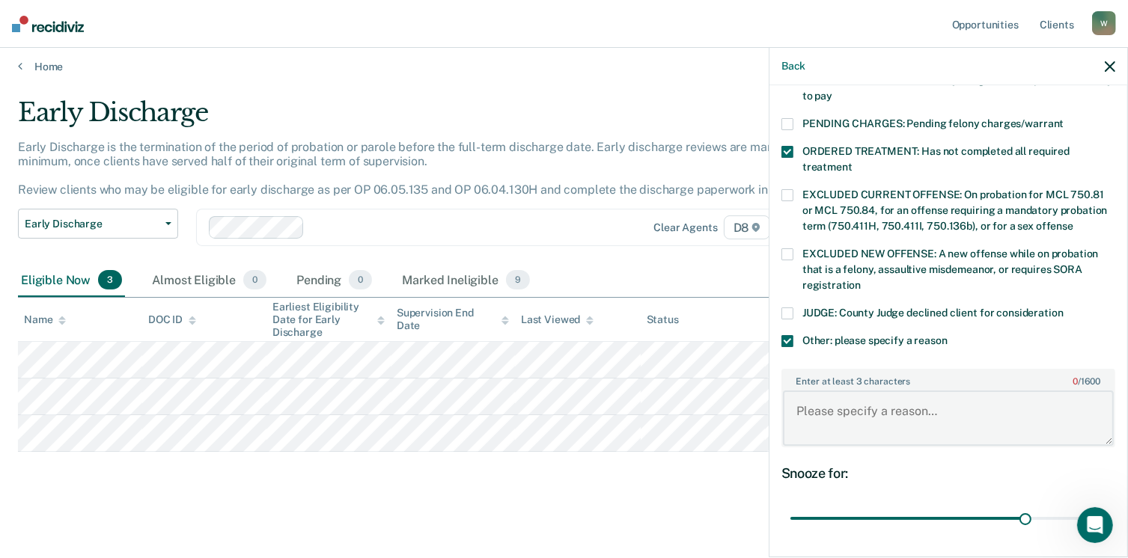
click at [823, 391] on textarea "Enter at least 3 characters 0 / 1600" at bounding box center [948, 418] width 331 height 55
type textarea "m"
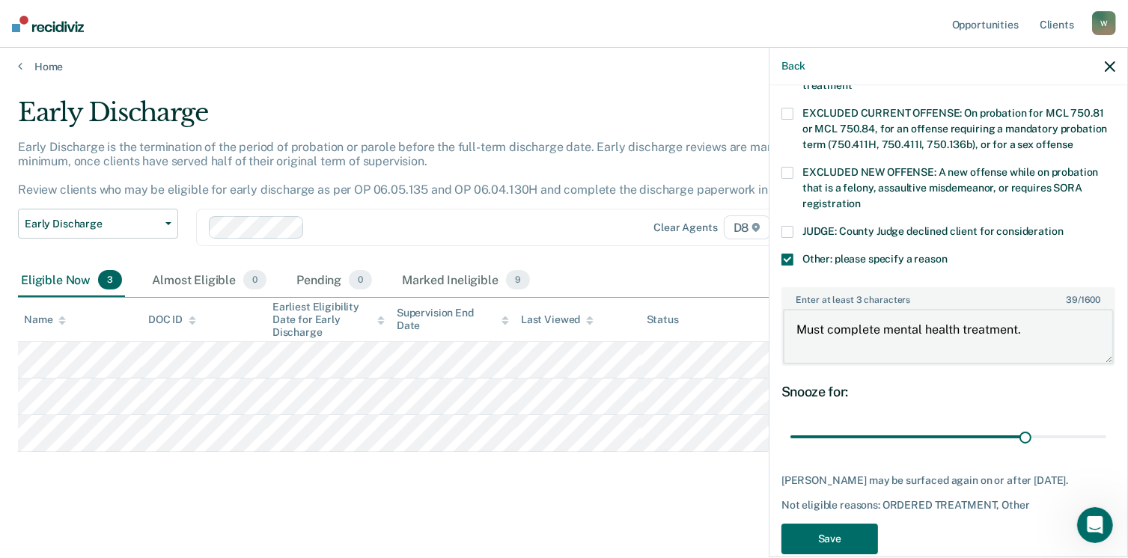
scroll to position [560, 0]
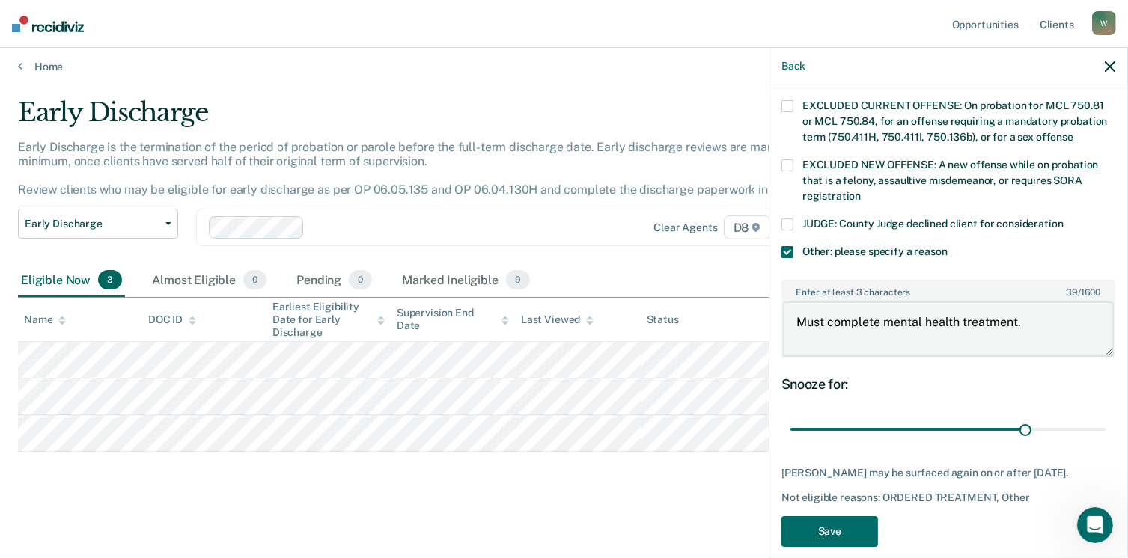
type textarea "Must complete mental health treatment."
click at [774, 496] on div "AB Which of the following requirements has [PERSON_NAME] not met? [MEDICAL_DATA…" at bounding box center [948, 319] width 358 height 469
click at [814, 516] on button "Save" at bounding box center [829, 531] width 97 height 31
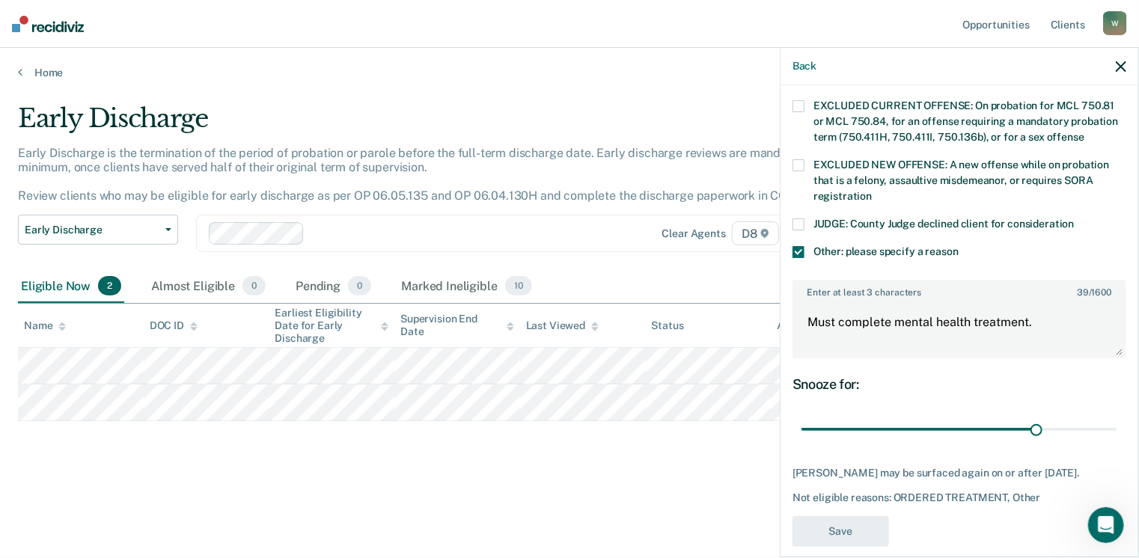
scroll to position [427, 0]
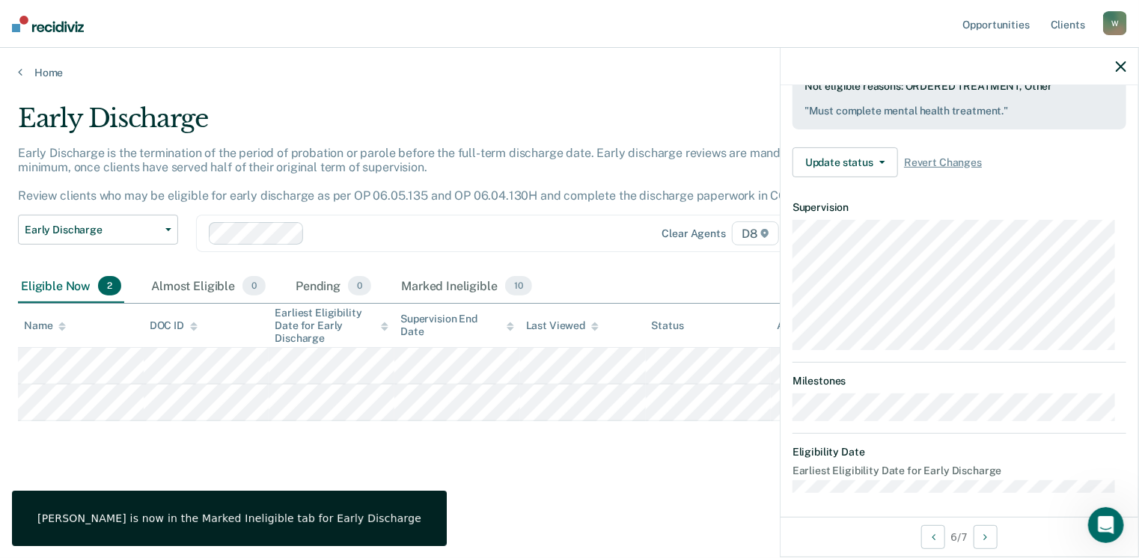
click at [392, 406] on tr at bounding box center [569, 403] width 1103 height 37
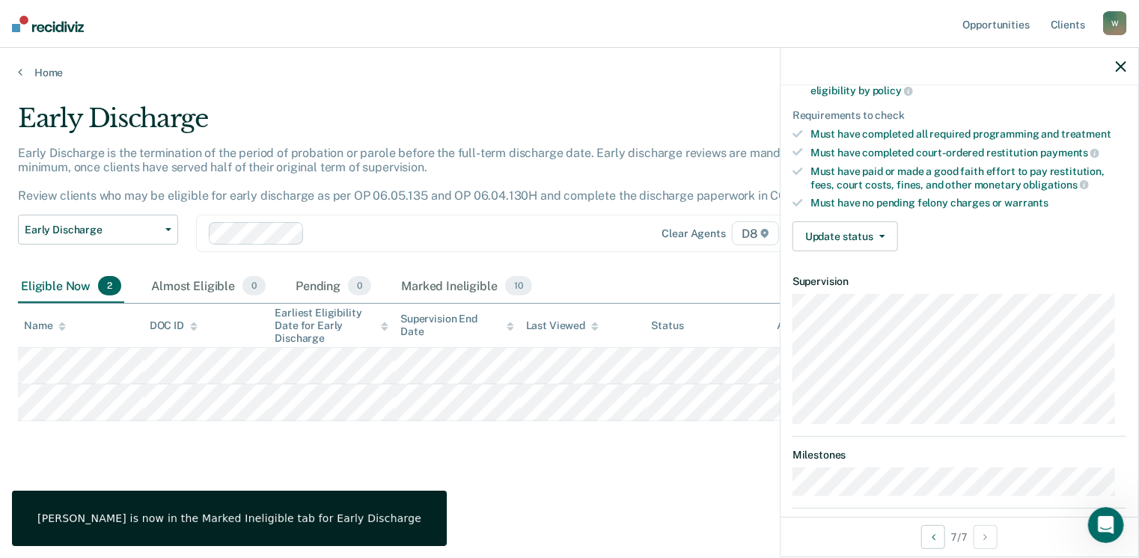
scroll to position [217, 0]
click at [822, 236] on button "Update status" at bounding box center [845, 237] width 106 height 30
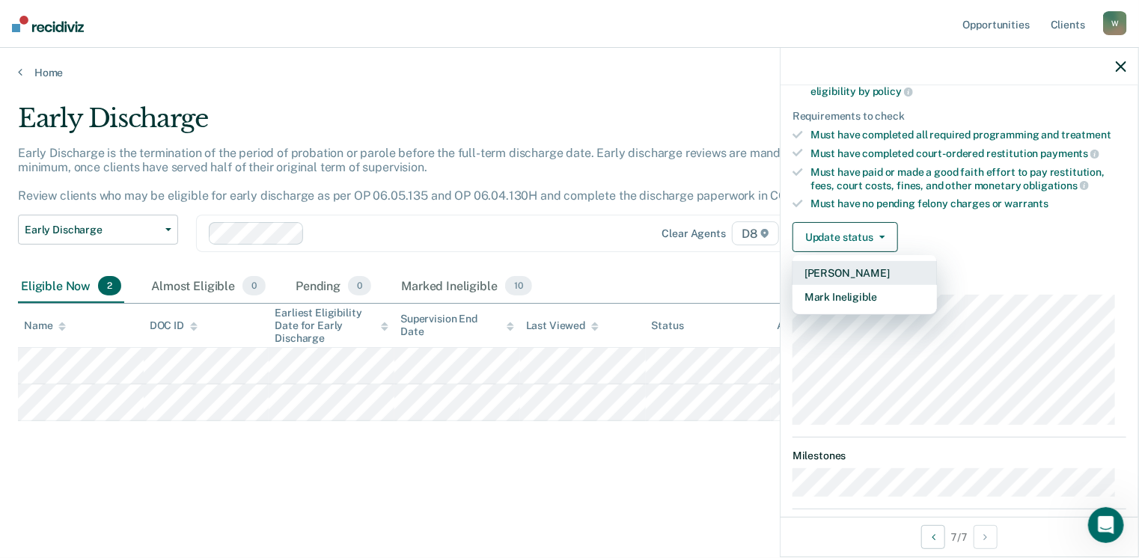
click at [829, 276] on button "[PERSON_NAME]" at bounding box center [864, 273] width 144 height 24
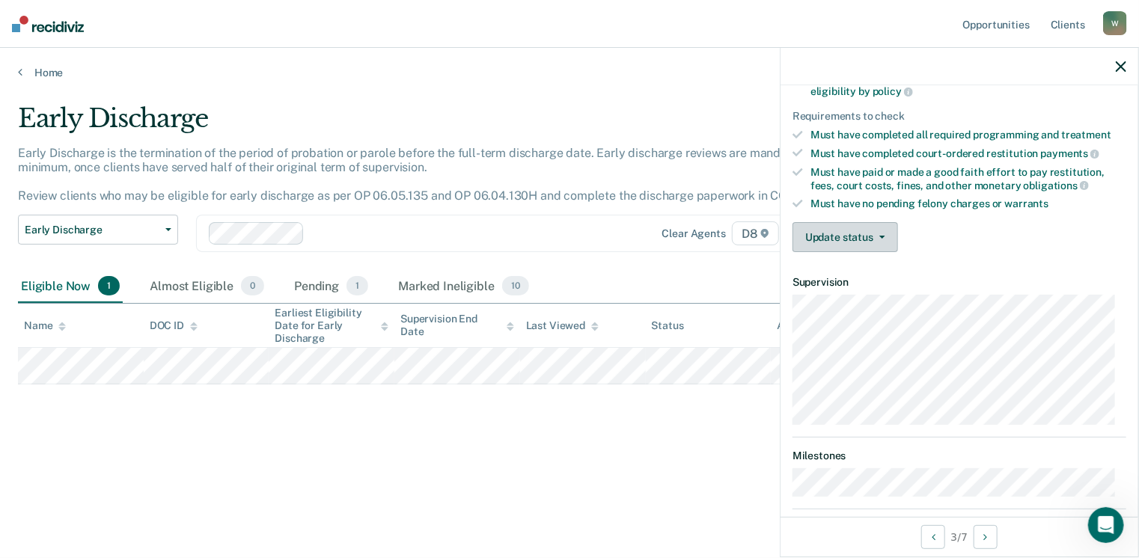
click at [856, 238] on button "Update status" at bounding box center [845, 237] width 106 height 30
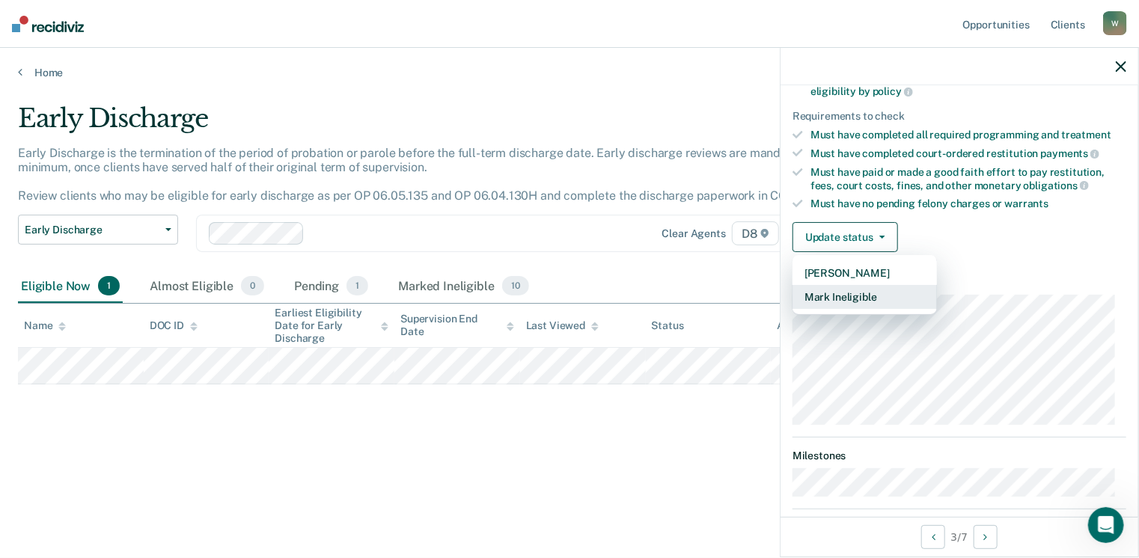
click at [843, 290] on button "Mark Ineligible" at bounding box center [864, 297] width 144 height 24
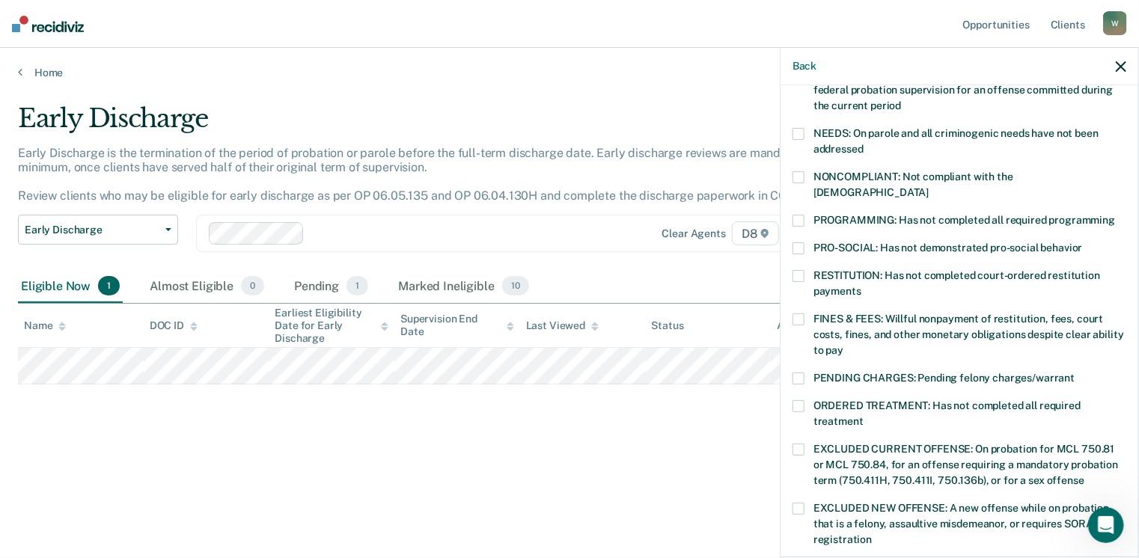
click at [789, 386] on div "OL Which of the following requirements has [PERSON_NAME] not met? [MEDICAL_DATA…" at bounding box center [959, 319] width 358 height 469
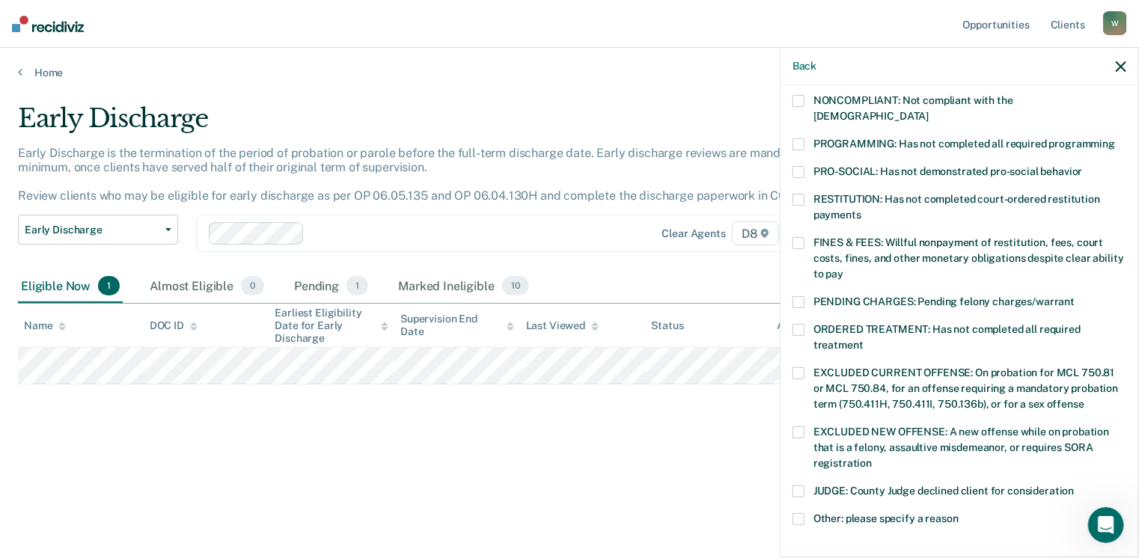
scroll to position [367, 0]
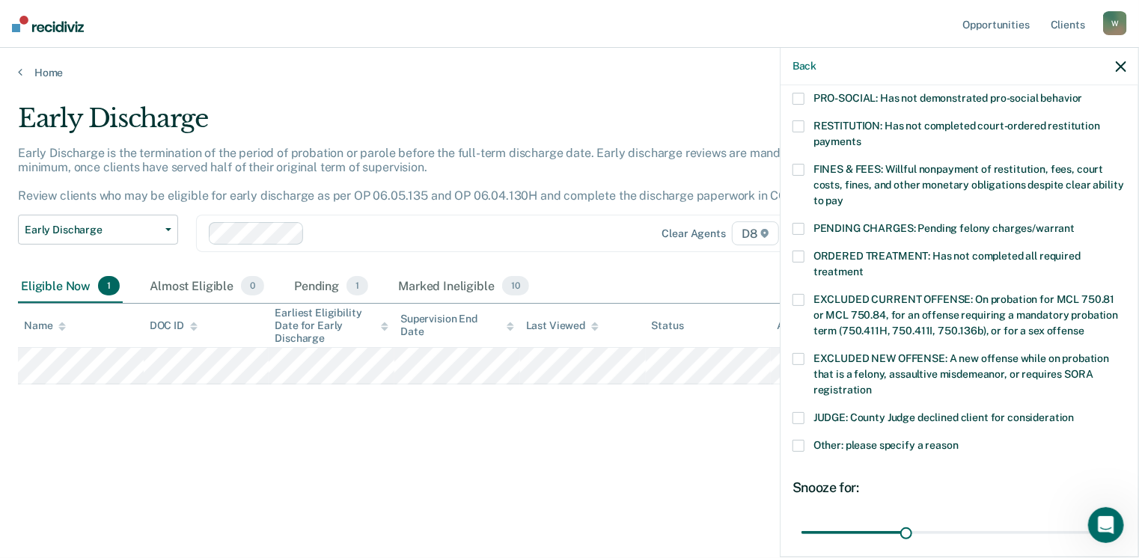
click at [808, 251] on label "ORDERED TREATMENT: Has not completed all required treatment" at bounding box center [959, 266] width 334 height 31
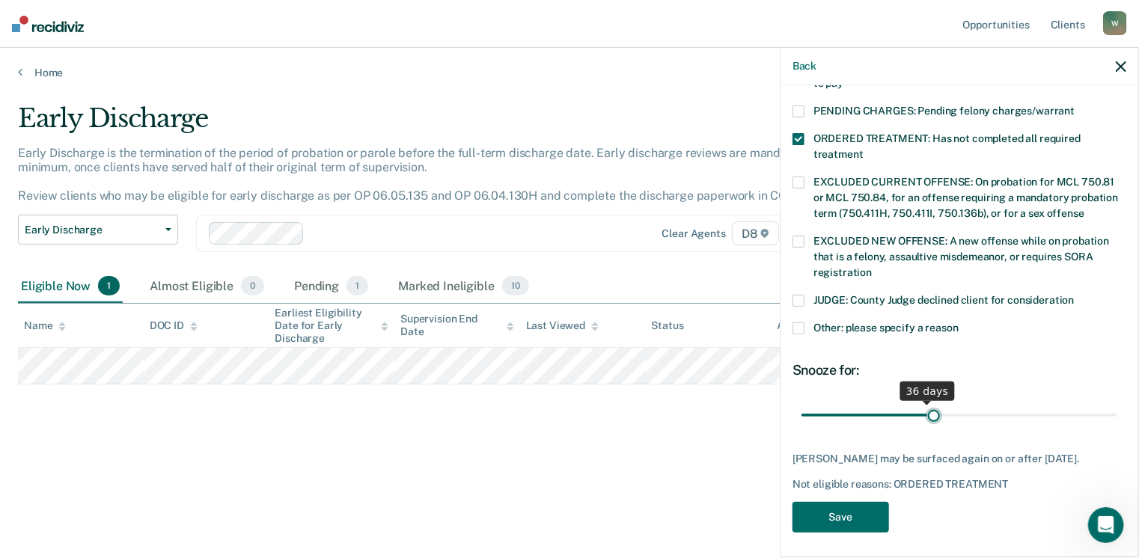
scroll to position [471, 0]
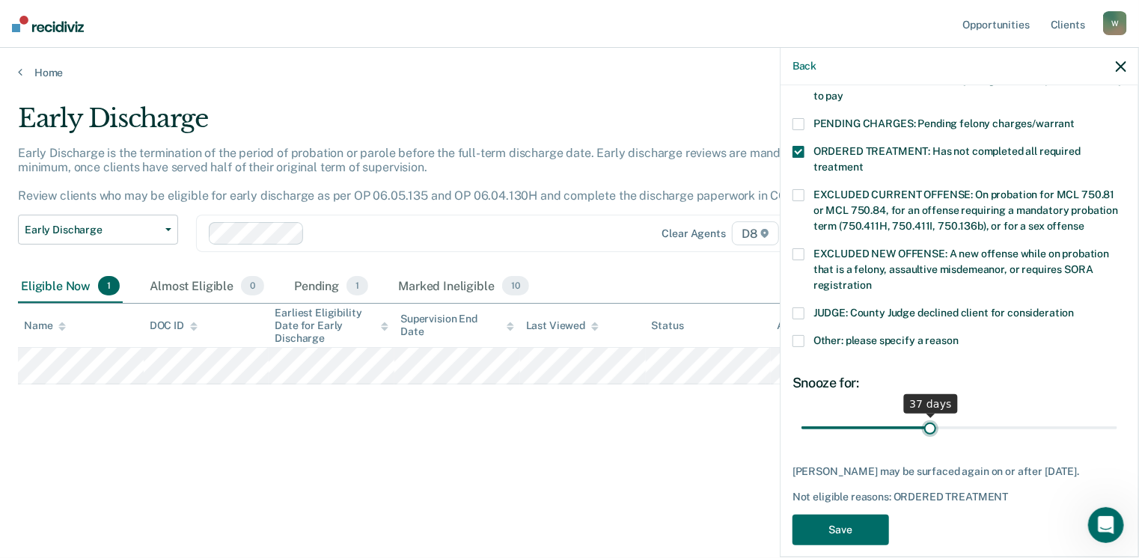
drag, startPoint x: 903, startPoint y: 403, endPoint x: 927, endPoint y: 405, distance: 24.0
type input "37"
click at [927, 415] on input "range" at bounding box center [959, 428] width 316 height 26
click at [794, 316] on div "JUDGE: County Judge declined client for consideration" at bounding box center [959, 322] width 334 height 28
click at [797, 308] on label "JUDGE: County Judge declined client for consideration" at bounding box center [959, 316] width 334 height 16
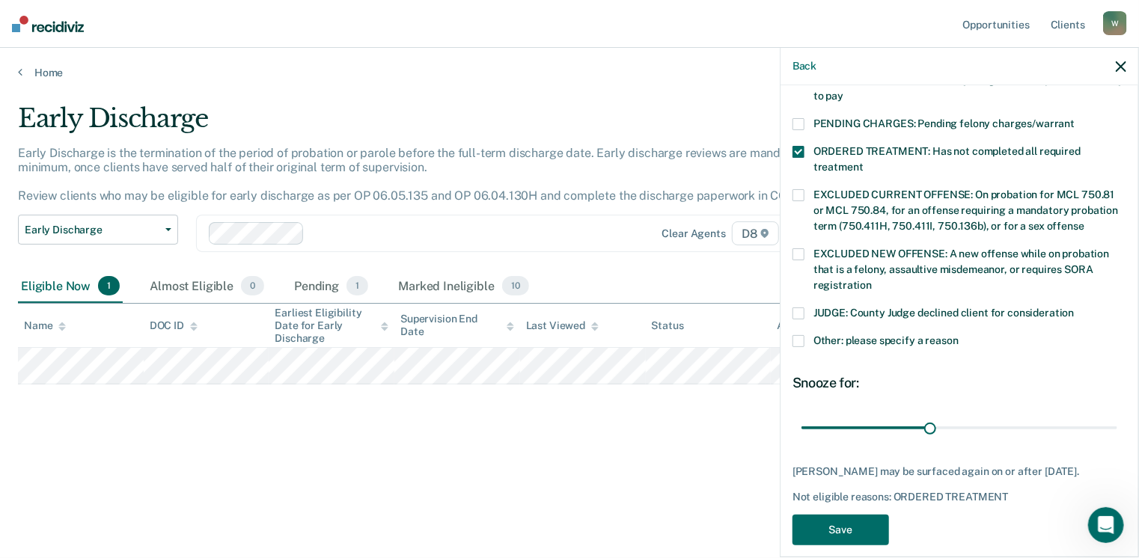
click at [798, 335] on span at bounding box center [798, 341] width 12 height 12
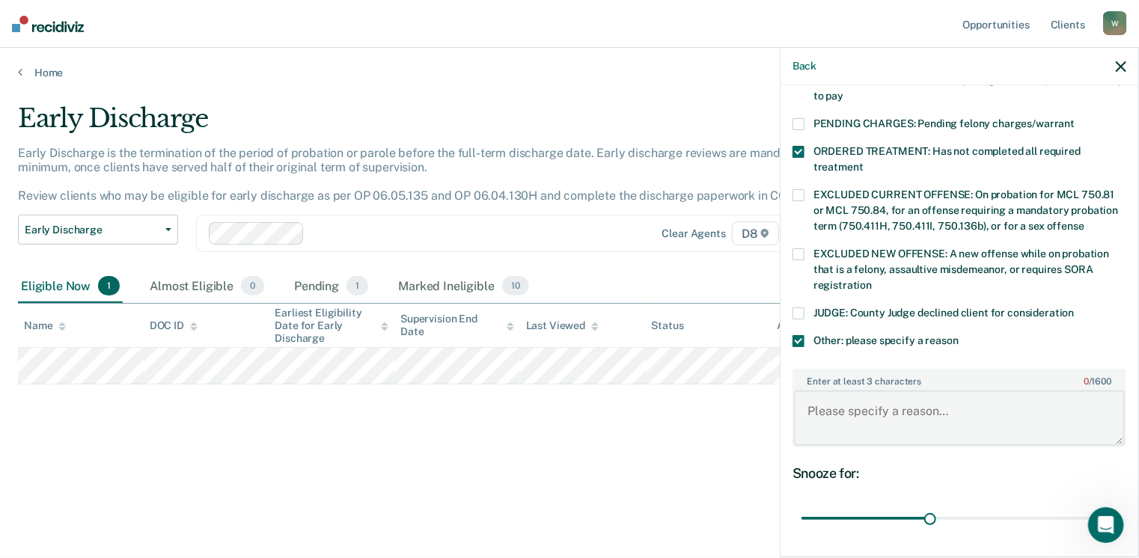
click at [818, 400] on textarea "Enter at least 3 characters 0 / 1600" at bounding box center [959, 418] width 331 height 55
type textarea "M"
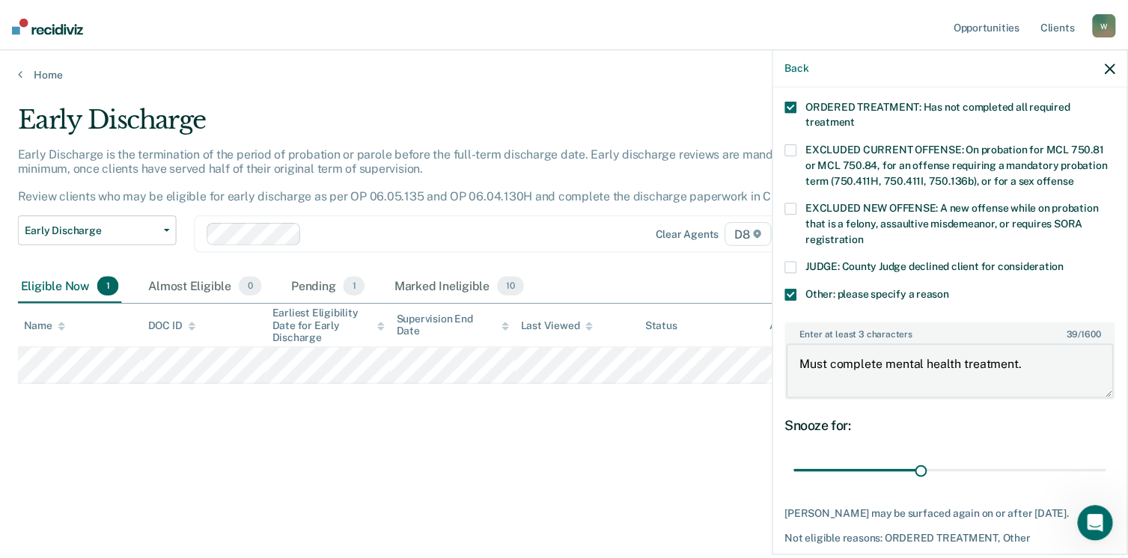
scroll to position [560, 0]
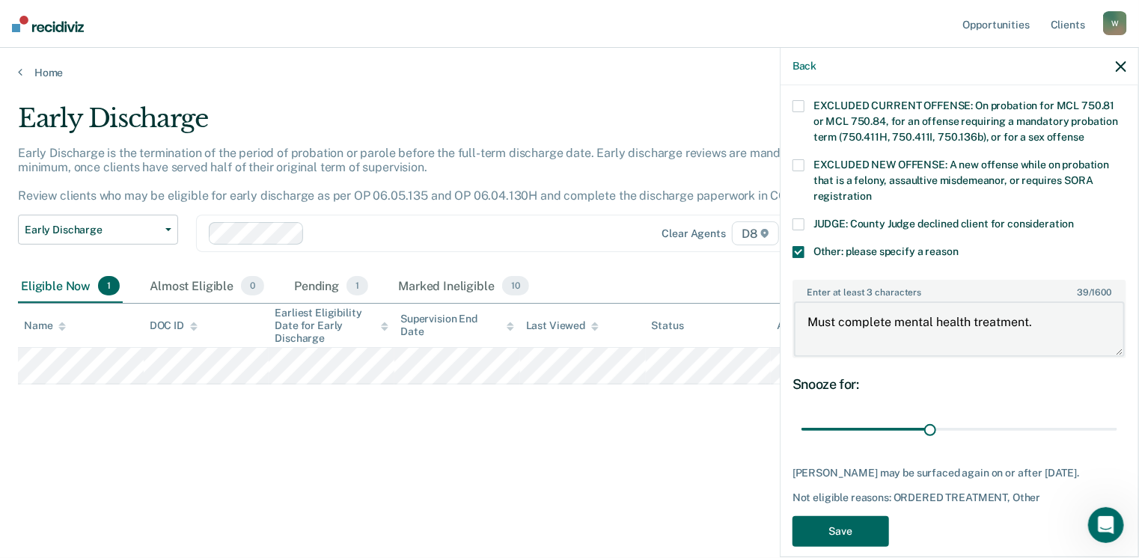
type textarea "Must complete mental health treatment."
click at [832, 516] on button "Save" at bounding box center [840, 531] width 97 height 31
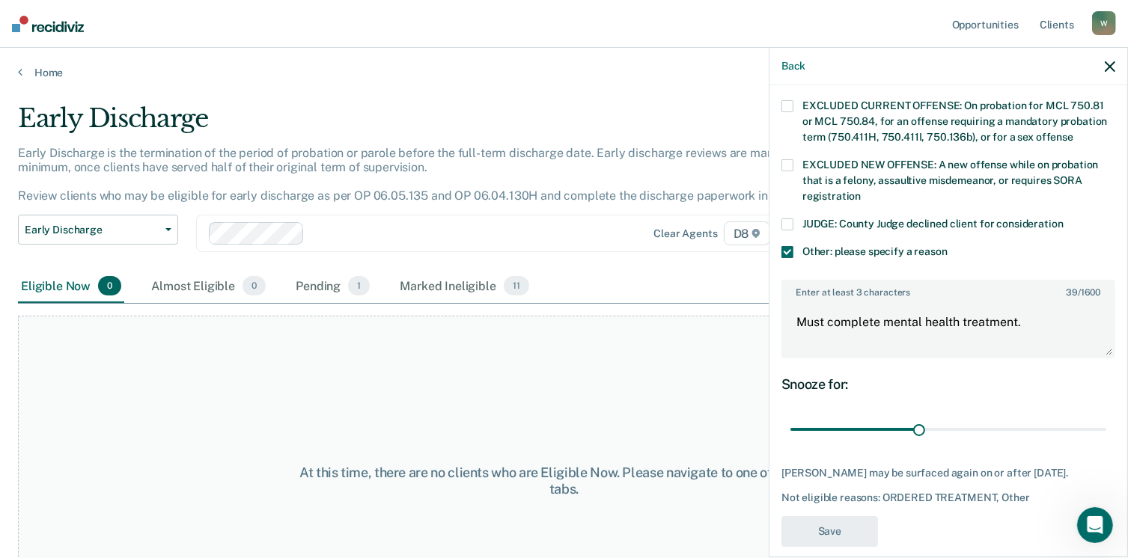
scroll to position [427, 0]
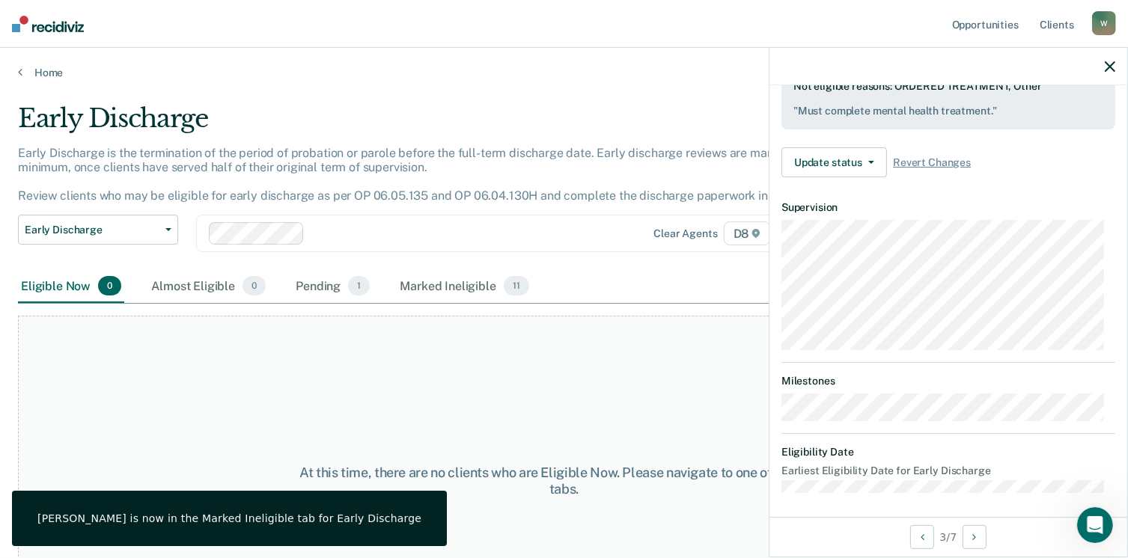
click at [16, 77] on div "Home" at bounding box center [564, 63] width 1128 height 31
click at [24, 70] on link "Home" at bounding box center [564, 72] width 1092 height 13
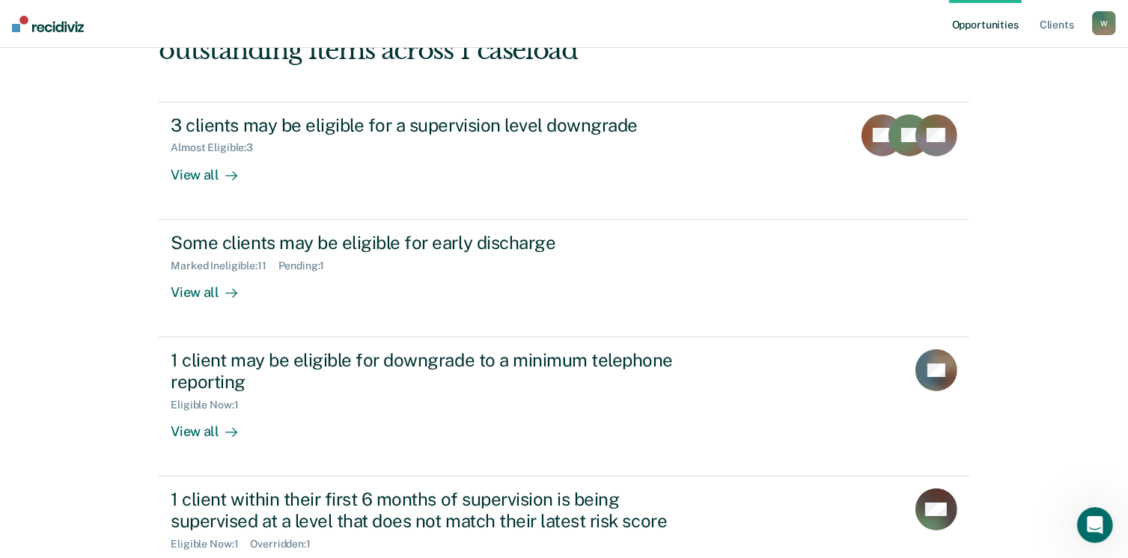
scroll to position [150, 0]
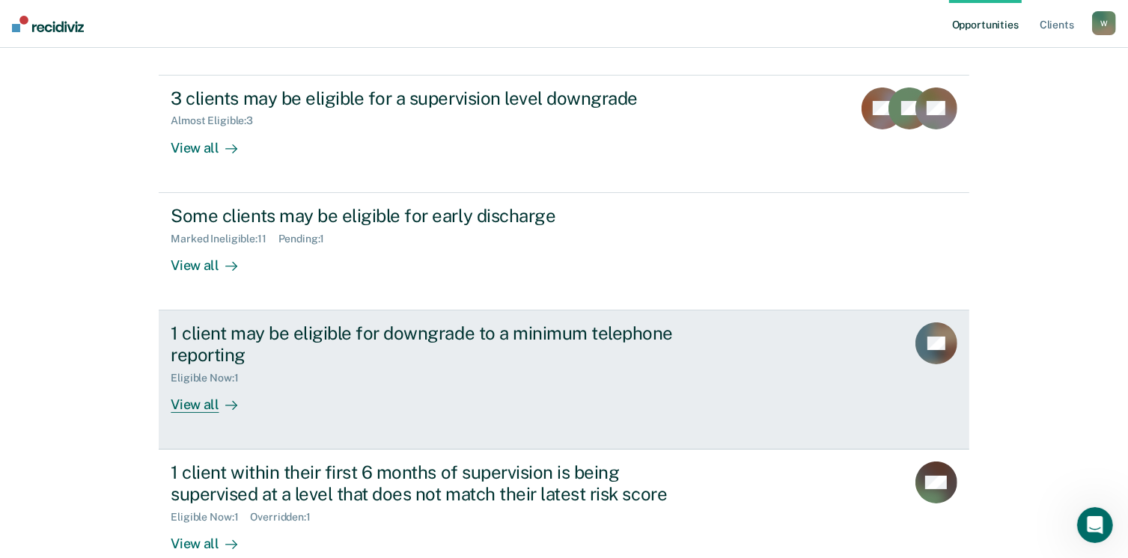
click at [210, 385] on div "View all" at bounding box center [213, 398] width 84 height 29
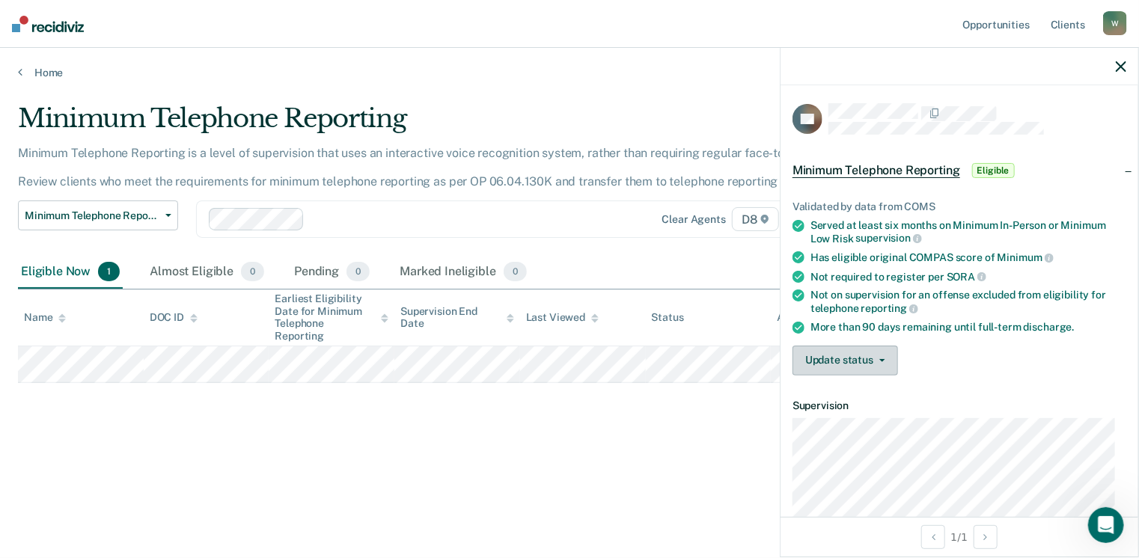
click at [800, 364] on button "Update status" at bounding box center [845, 361] width 106 height 30
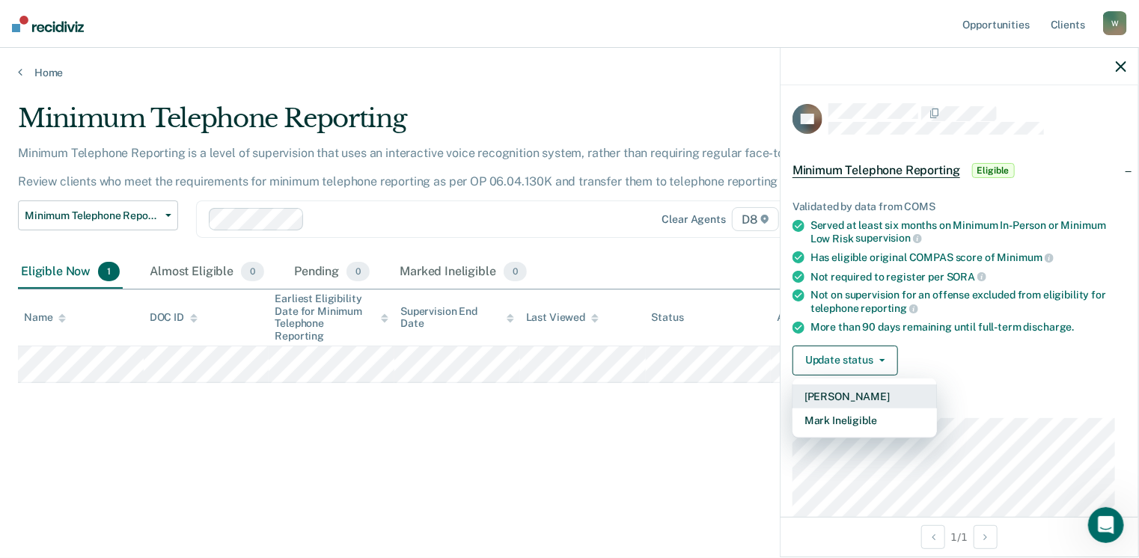
click at [872, 399] on button "[PERSON_NAME]" at bounding box center [864, 397] width 144 height 24
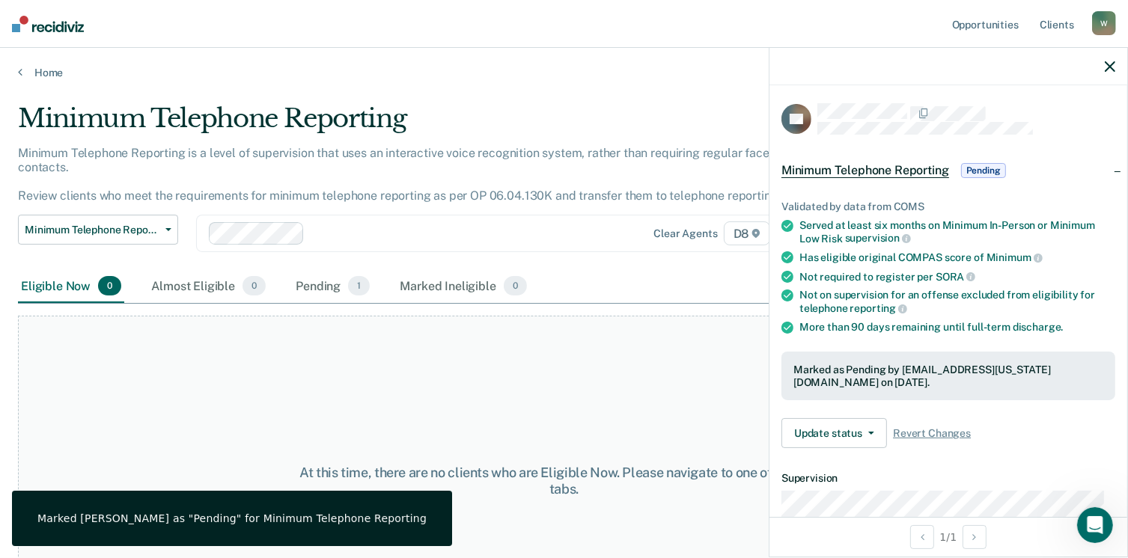
click at [32, 62] on div "Home" at bounding box center [564, 63] width 1128 height 31
click at [34, 76] on link "Home" at bounding box center [564, 72] width 1092 height 13
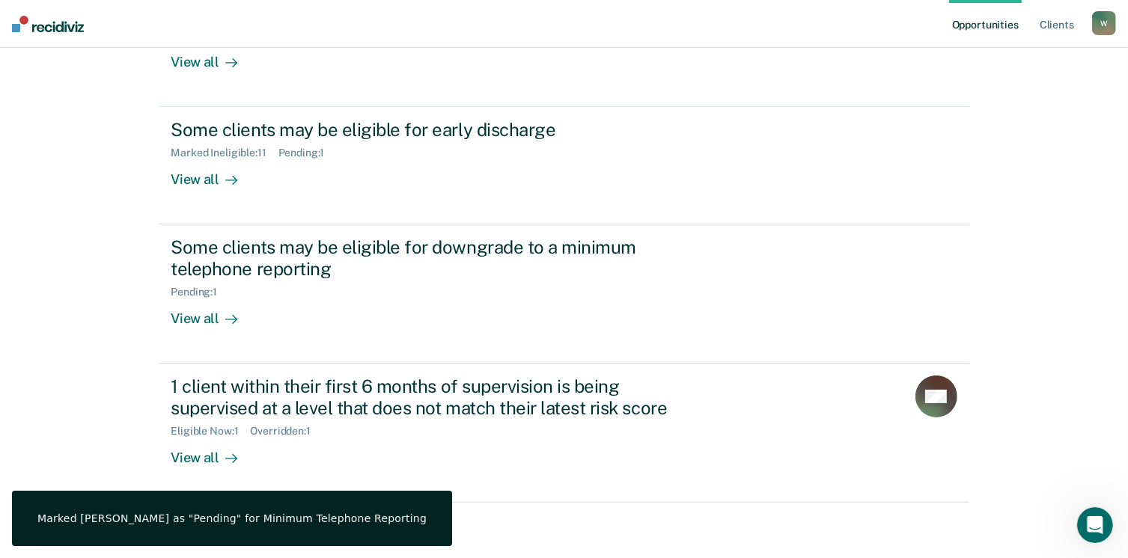
scroll to position [239, 0]
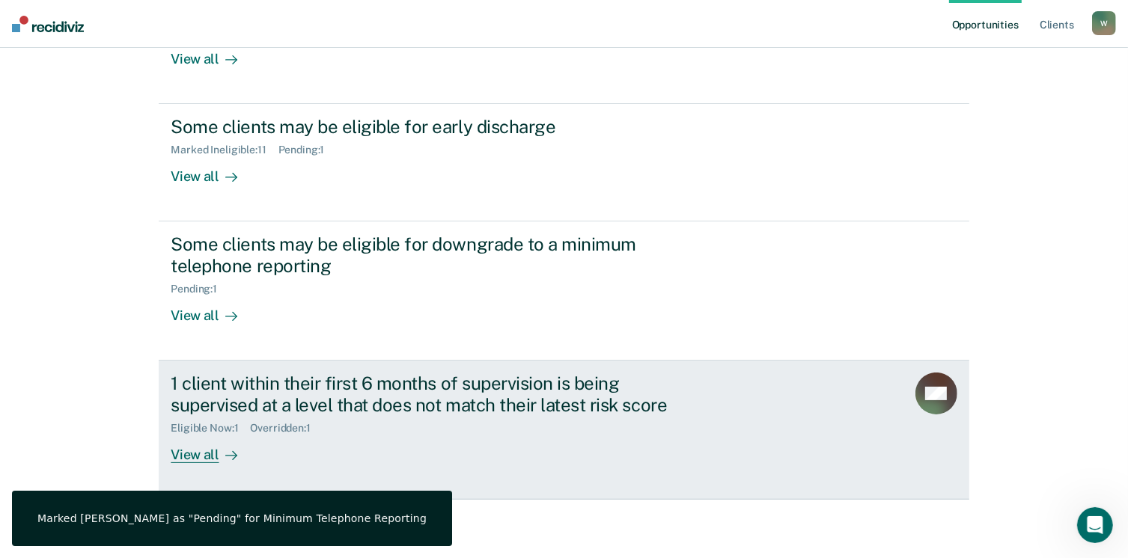
click at [593, 398] on div "1 client within their first 6 months of supervision is being supervised at a le…" at bounding box center [433, 394] width 525 height 43
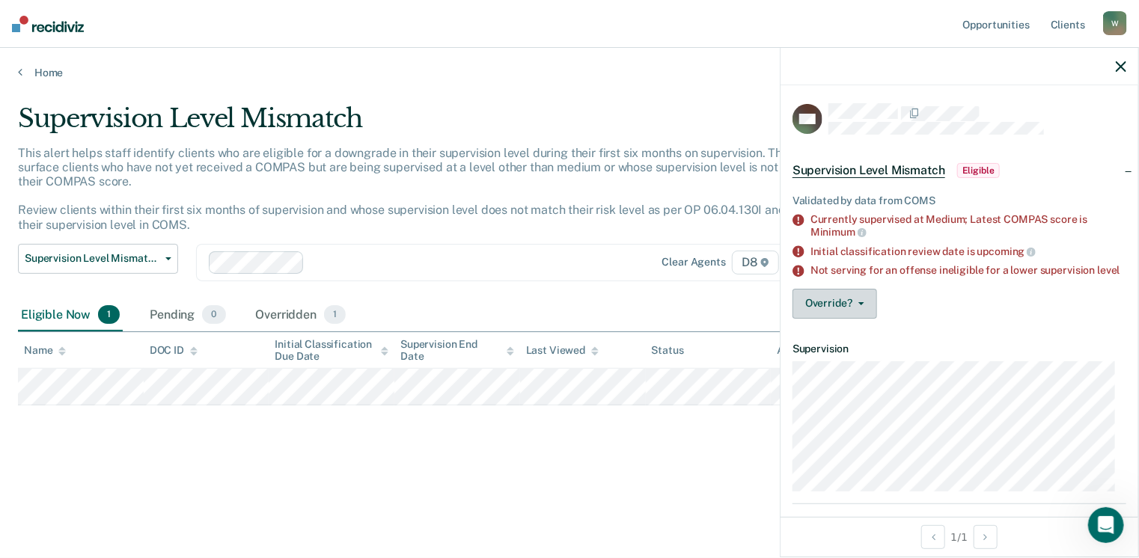
click at [827, 319] on button "Override?" at bounding box center [834, 304] width 85 height 30
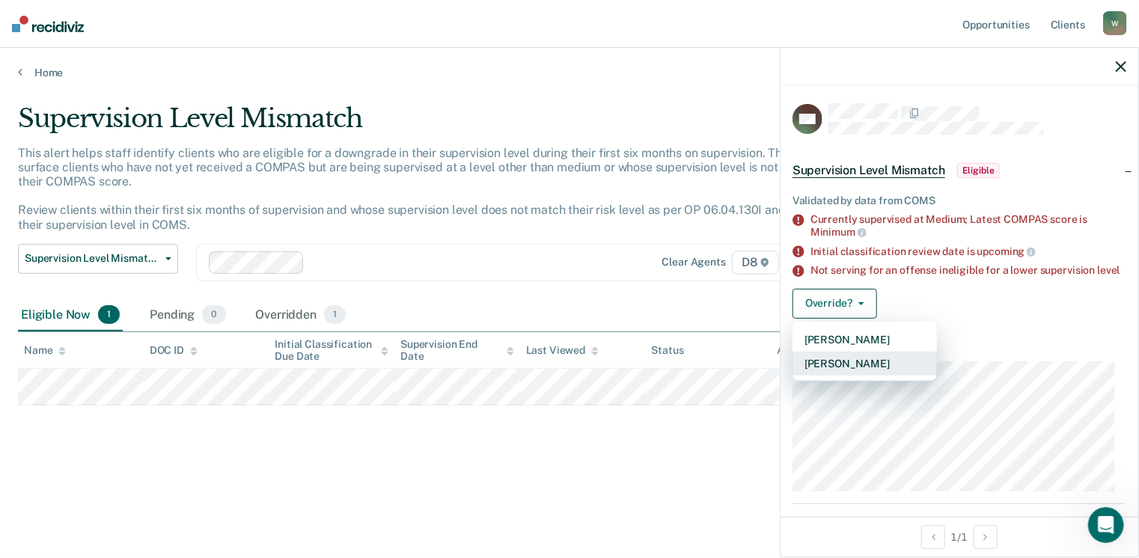
click at [864, 371] on button "[PERSON_NAME]" at bounding box center [864, 364] width 144 height 24
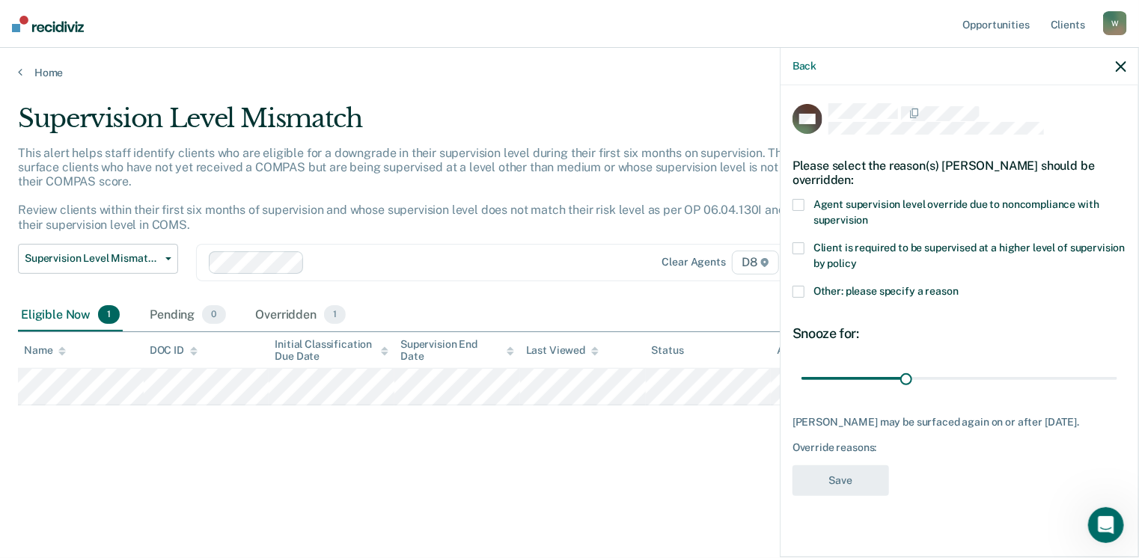
click at [793, 286] on span at bounding box center [798, 292] width 12 height 12
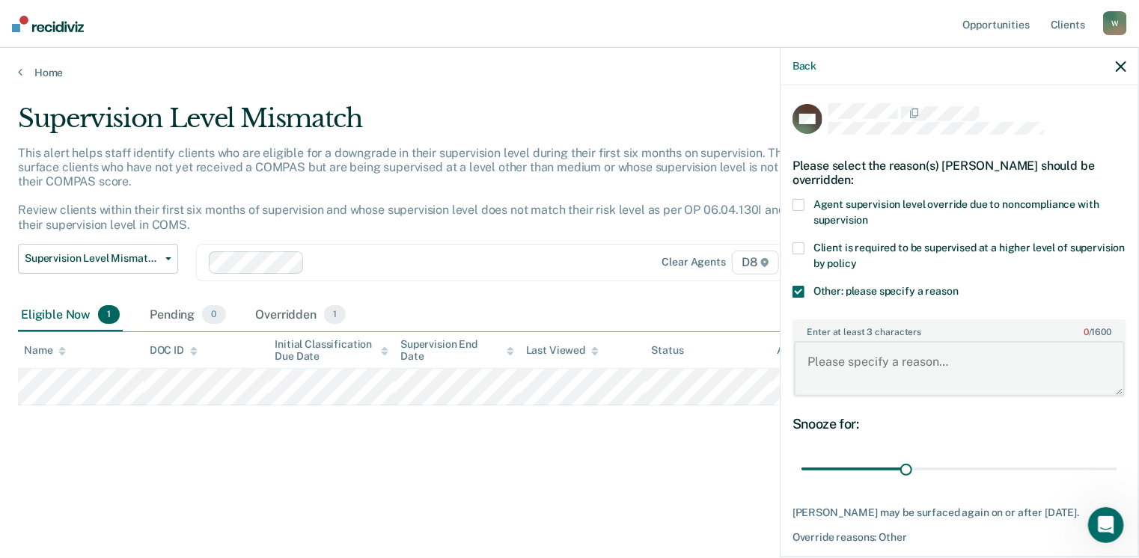
click at [849, 363] on textarea "Enter at least 3 characters 0 / 1600" at bounding box center [959, 368] width 331 height 55
type textarea "e"
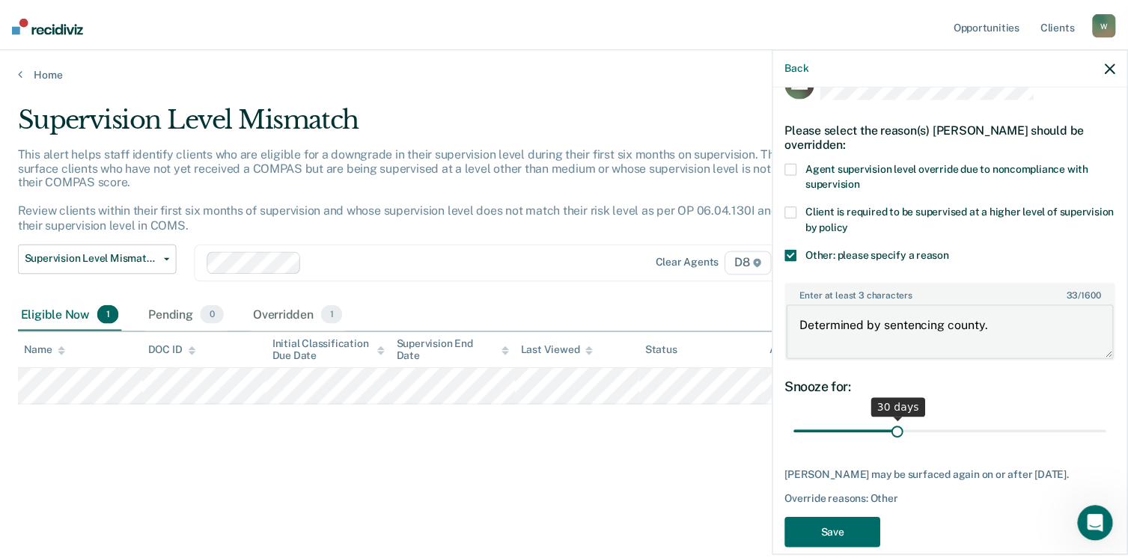
scroll to position [55, 0]
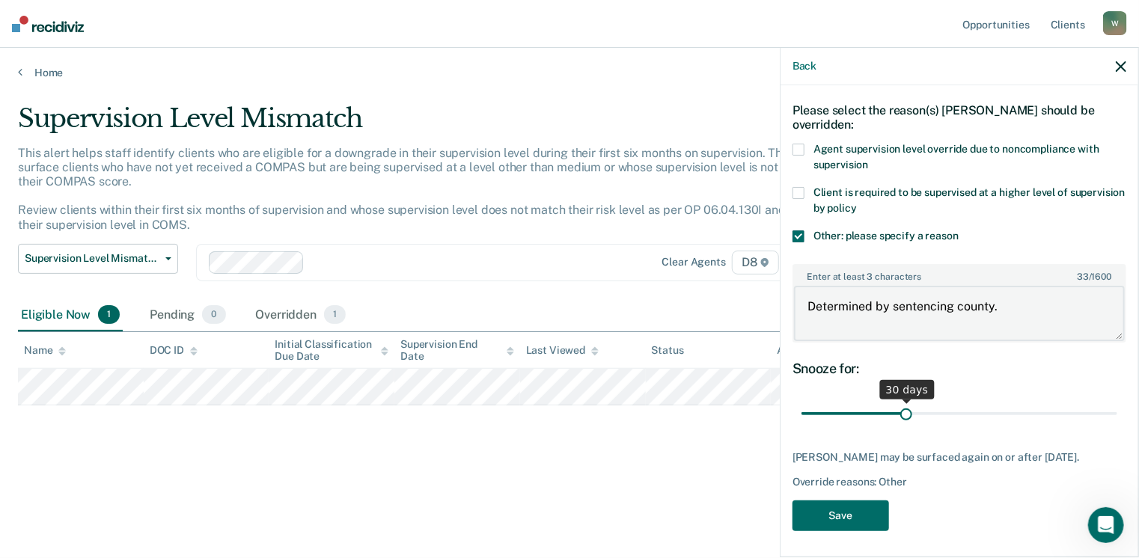
type textarea "Determined by sentencing county."
drag, startPoint x: 901, startPoint y: 412, endPoint x: 925, endPoint y: 409, distance: 24.2
type input "37"
click at [925, 409] on input "range" at bounding box center [959, 414] width 316 height 26
click at [817, 510] on button "Save" at bounding box center [840, 516] width 97 height 31
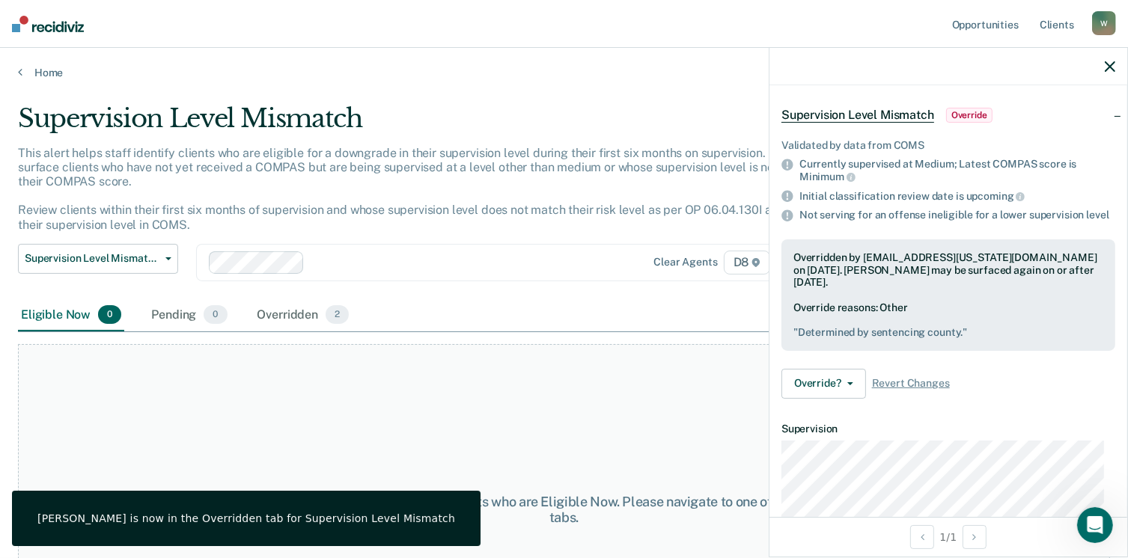
click at [474, 300] on div "Eligible Now 0 Pending 0 Overridden 2" at bounding box center [564, 316] width 1092 height 34
click at [30, 63] on div "Home" at bounding box center [564, 63] width 1128 height 31
click at [32, 78] on link "Home" at bounding box center [564, 72] width 1092 height 13
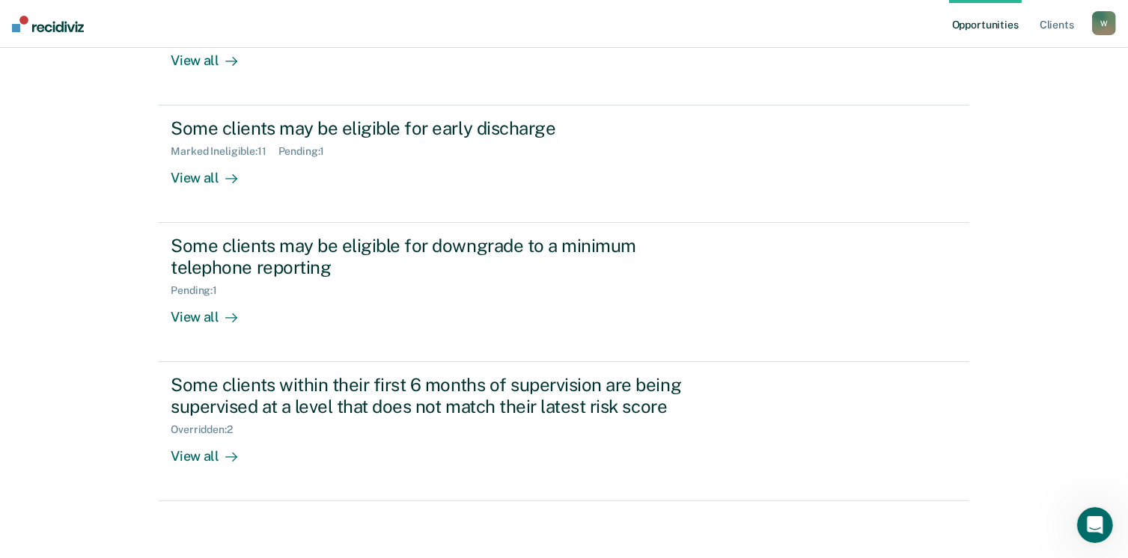
scroll to position [239, 0]
